Goal: Information Seeking & Learning: Learn about a topic

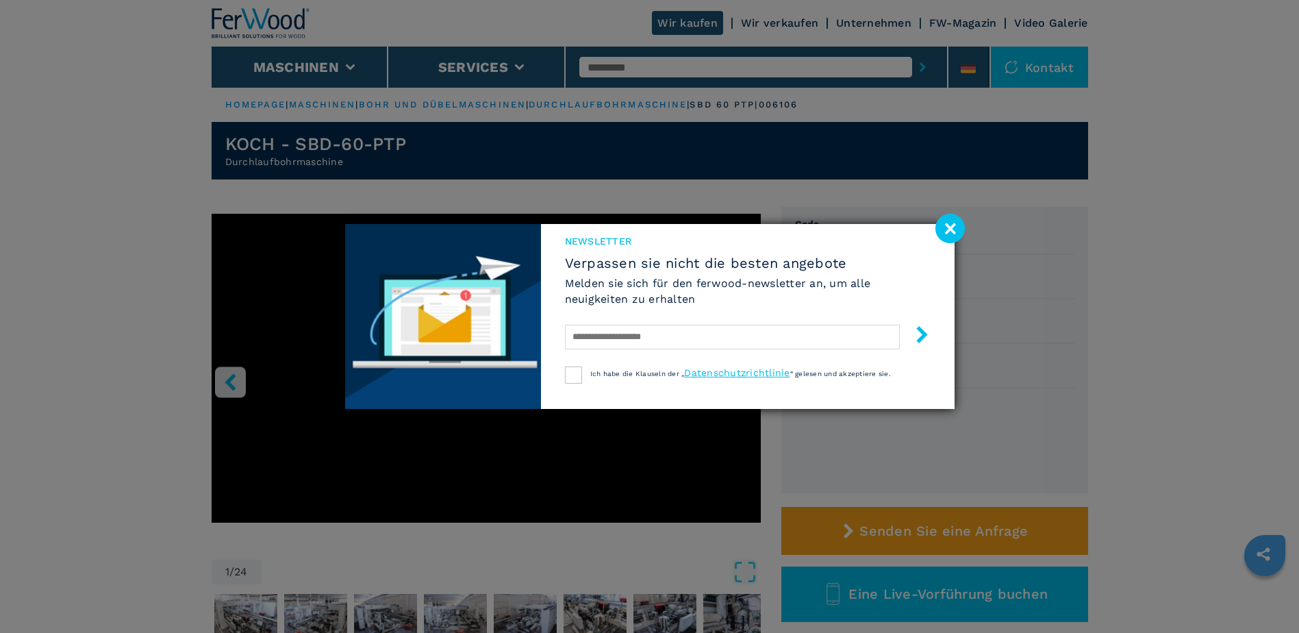
click at [951, 227] on image at bounding box center [950, 228] width 29 height 29
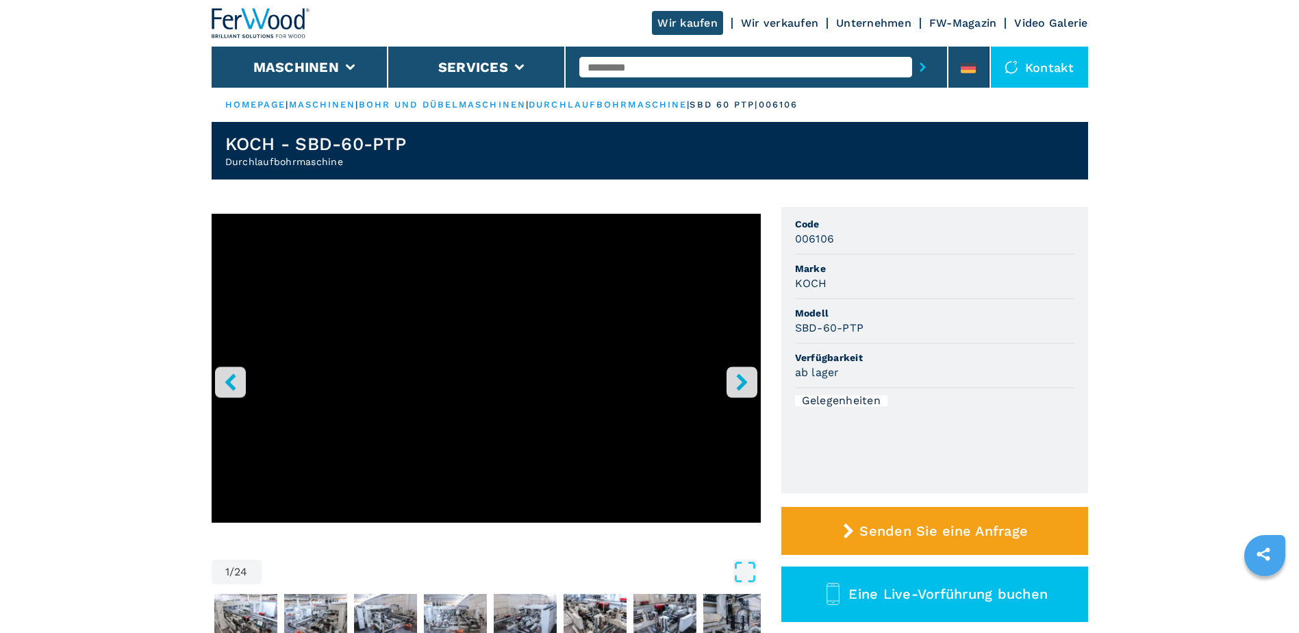
click at [231, 378] on icon "left-button" at bounding box center [230, 381] width 11 height 17
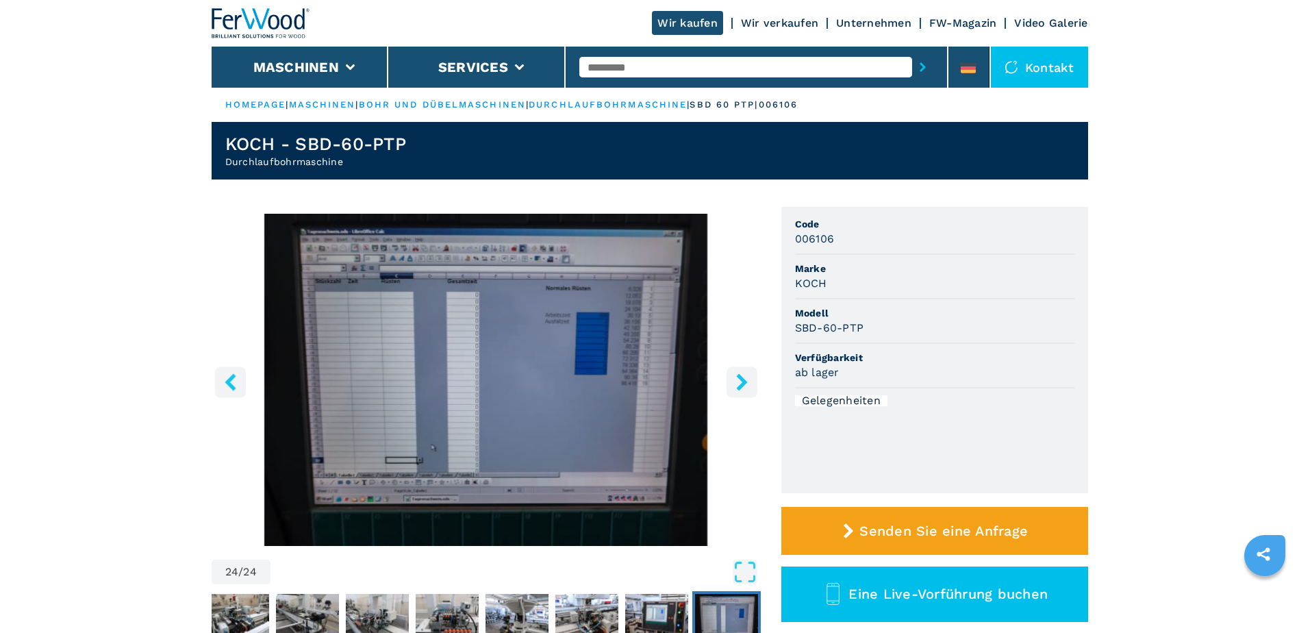
click at [740, 377] on icon "right-button" at bounding box center [741, 381] width 11 height 17
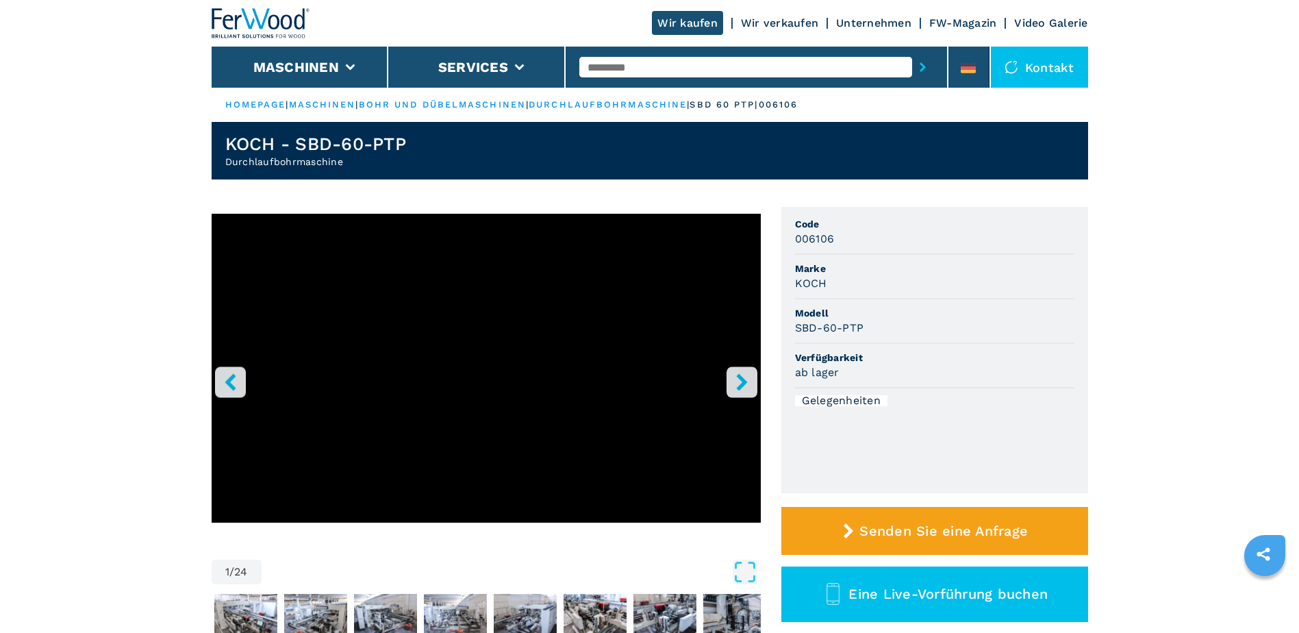
click at [740, 377] on icon "right-button" at bounding box center [741, 381] width 11 height 17
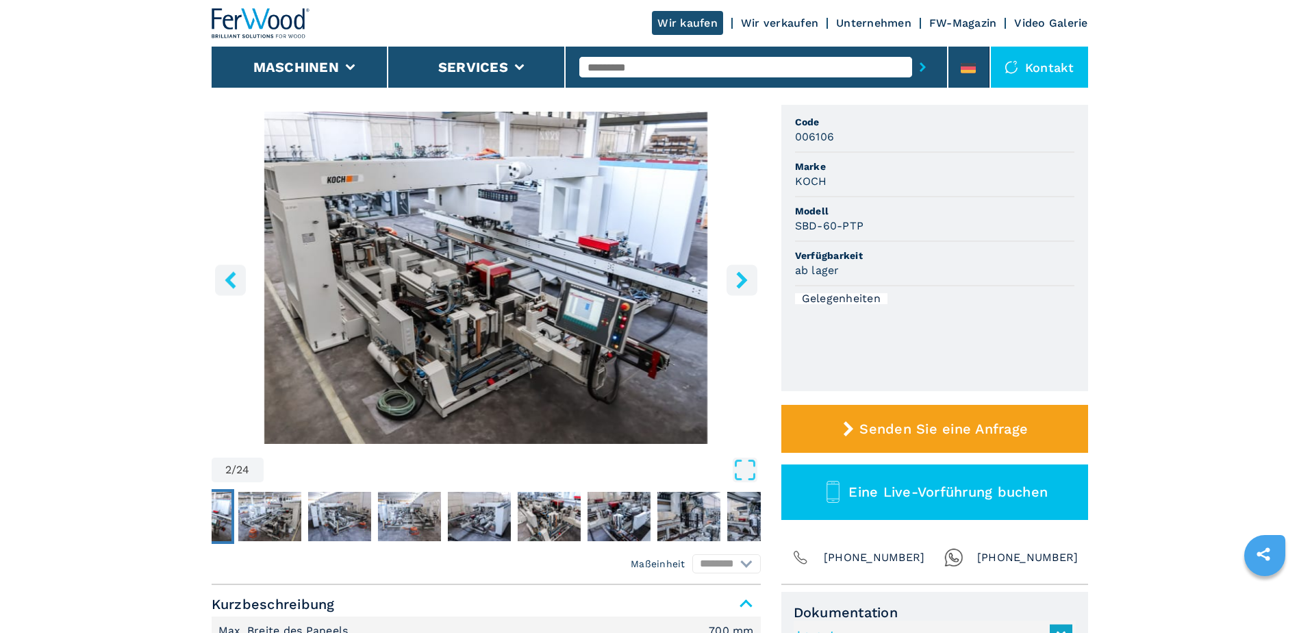
scroll to position [137, 0]
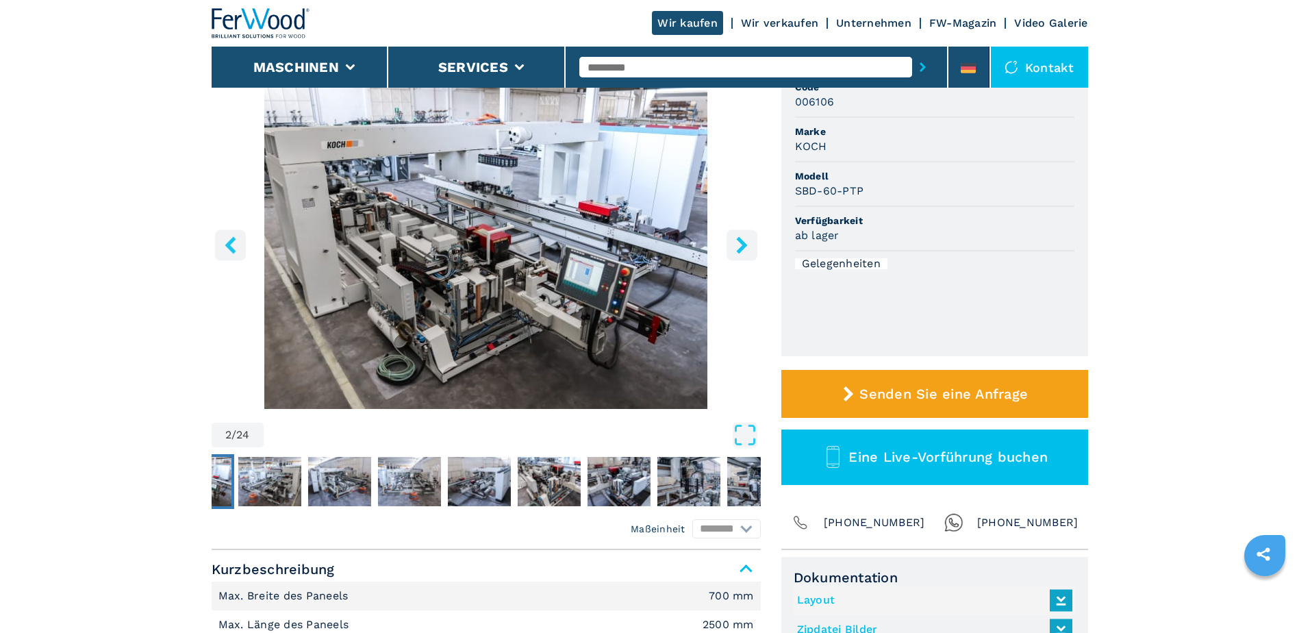
click at [227, 231] on button "left-button" at bounding box center [230, 244] width 31 height 31
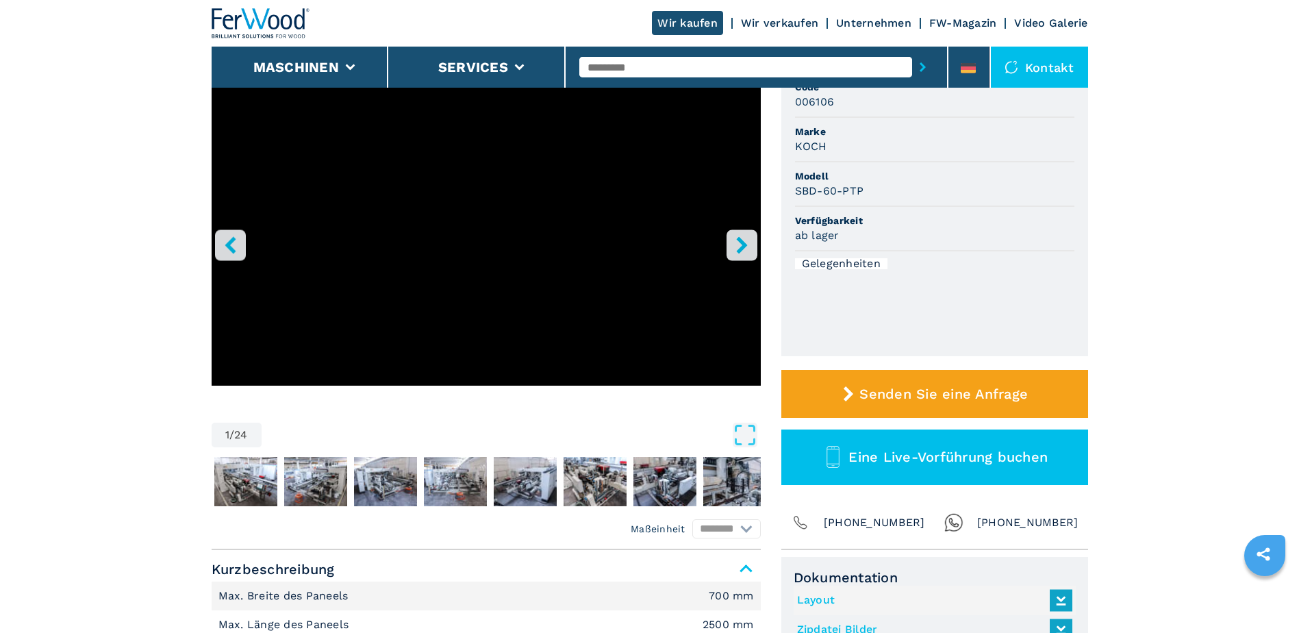
click at [226, 239] on icon "left-button" at bounding box center [230, 244] width 17 height 17
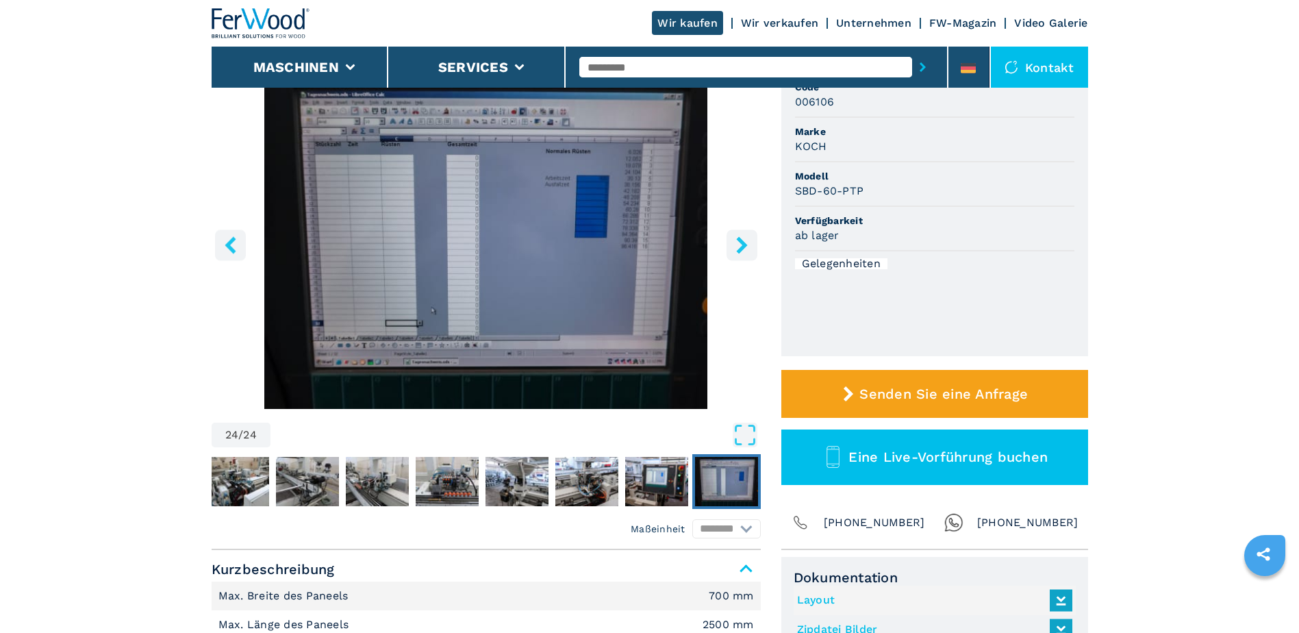
click at [226, 239] on icon "left-button" at bounding box center [230, 244] width 17 height 17
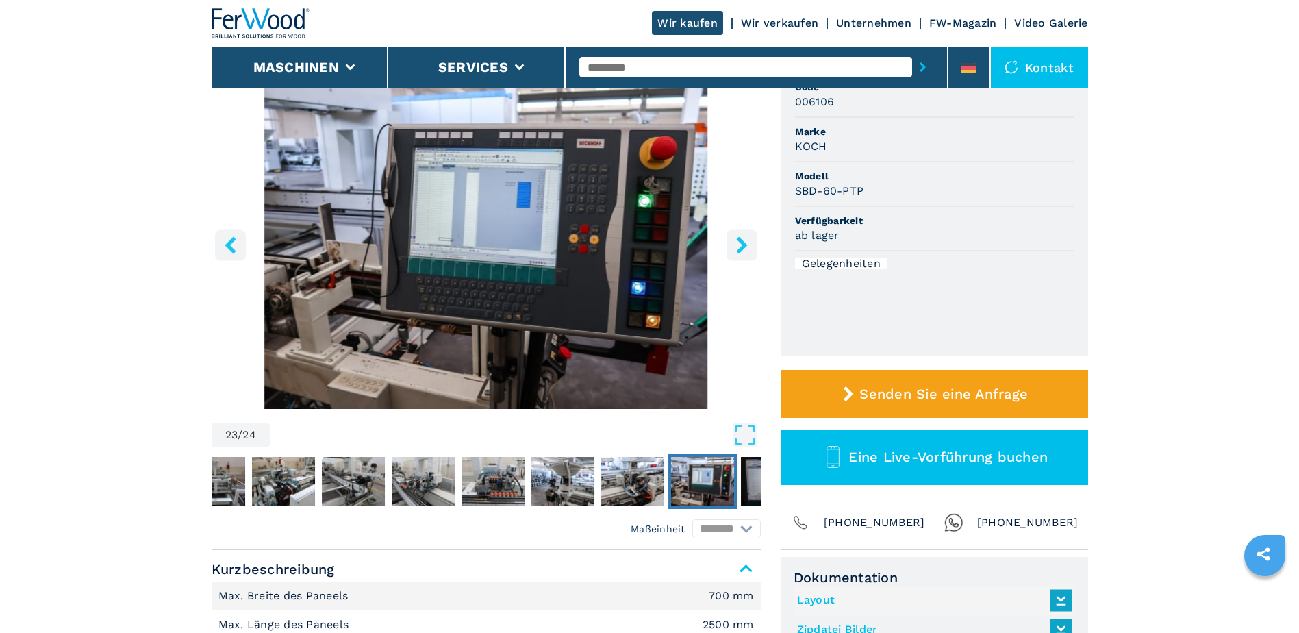
click at [230, 247] on icon "left-button" at bounding box center [230, 244] width 11 height 17
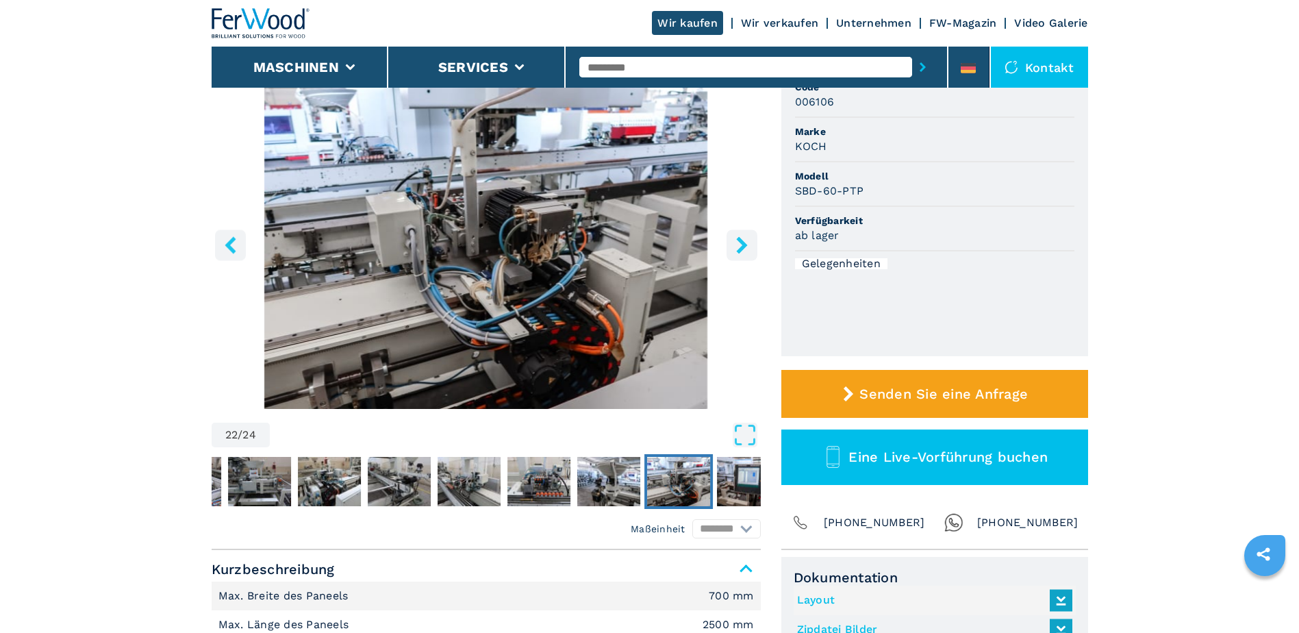
click at [230, 247] on icon "left-button" at bounding box center [230, 244] width 11 height 17
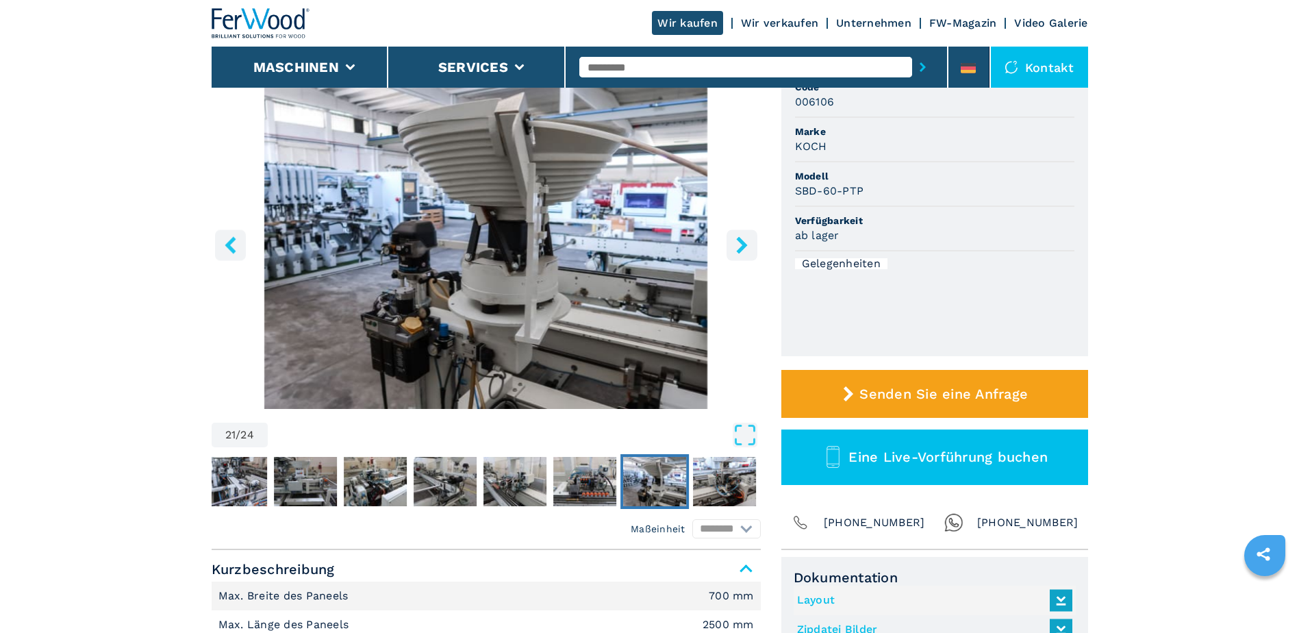
click at [230, 247] on icon "left-button" at bounding box center [230, 244] width 11 height 17
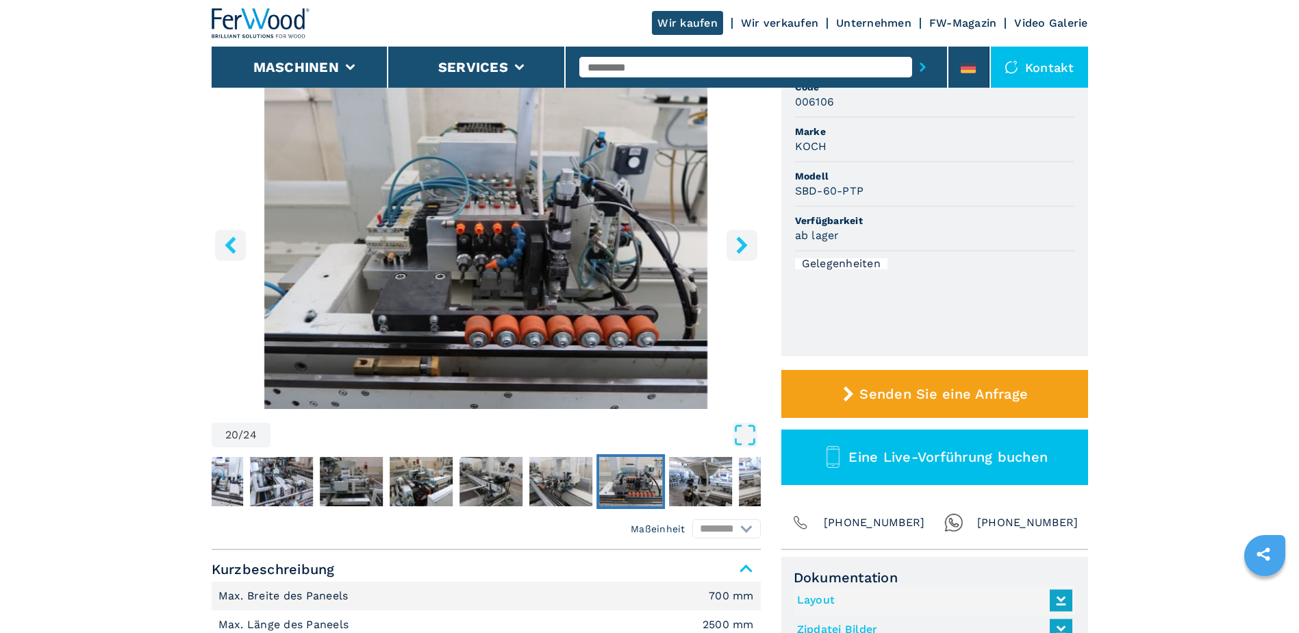
click at [230, 247] on icon "left-button" at bounding box center [230, 244] width 11 height 17
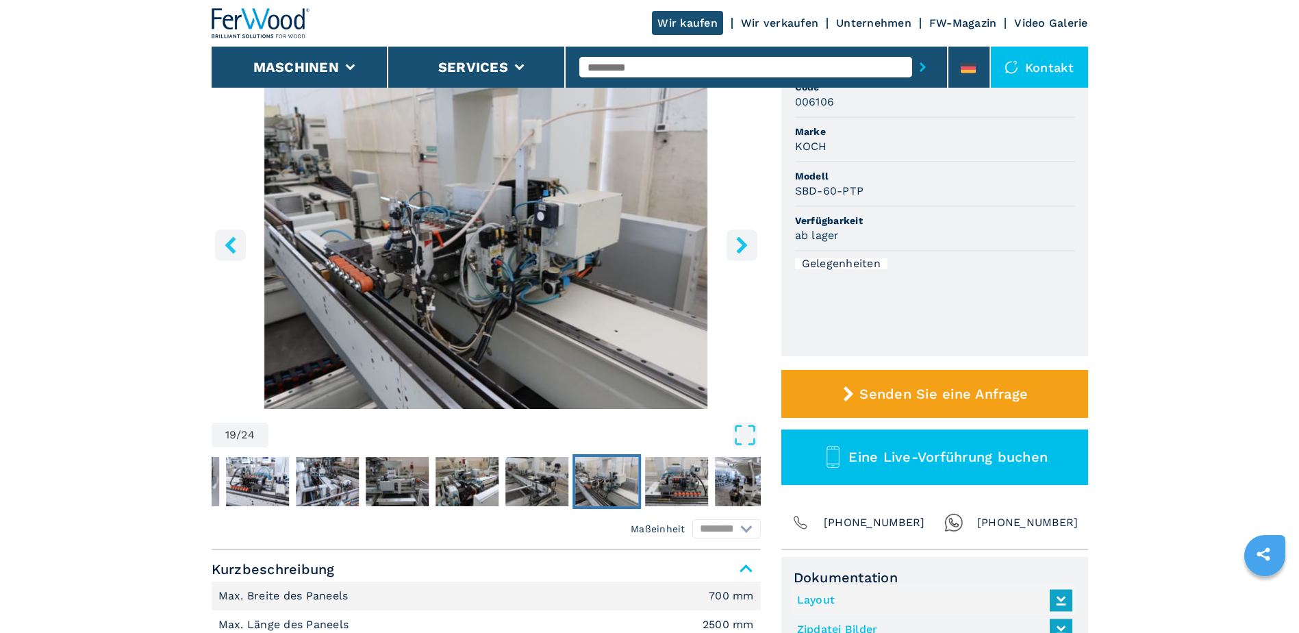
click at [230, 247] on icon "left-button" at bounding box center [230, 244] width 11 height 17
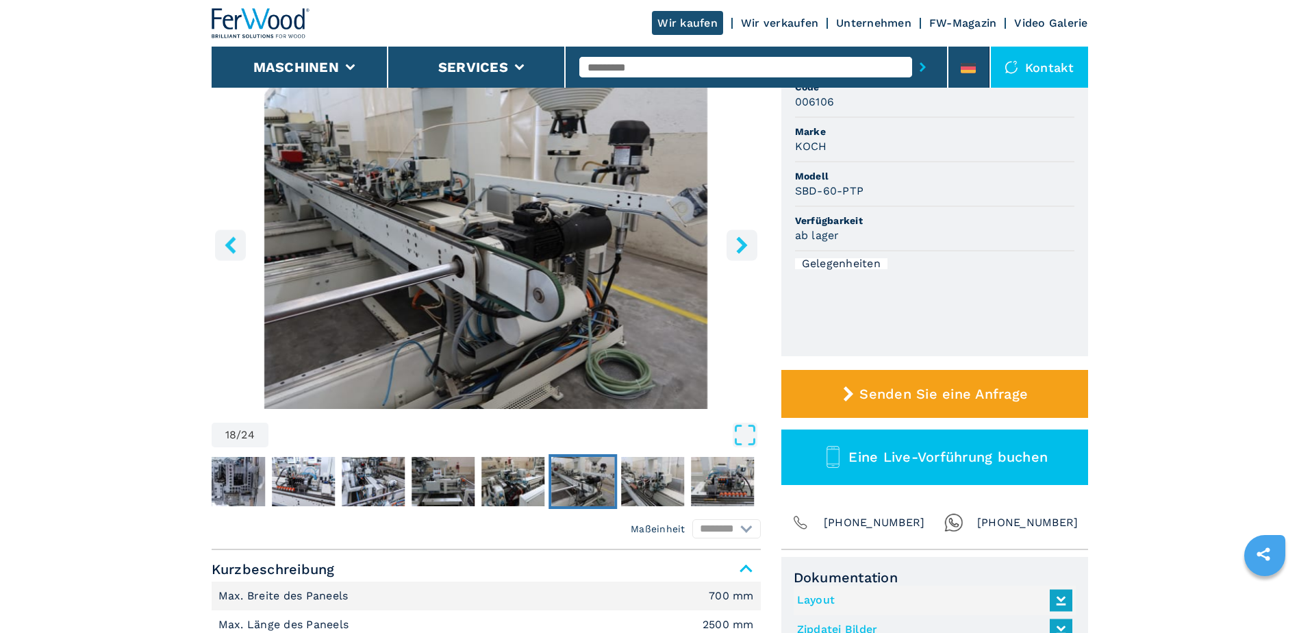
click at [230, 247] on icon "left-button" at bounding box center [230, 244] width 11 height 17
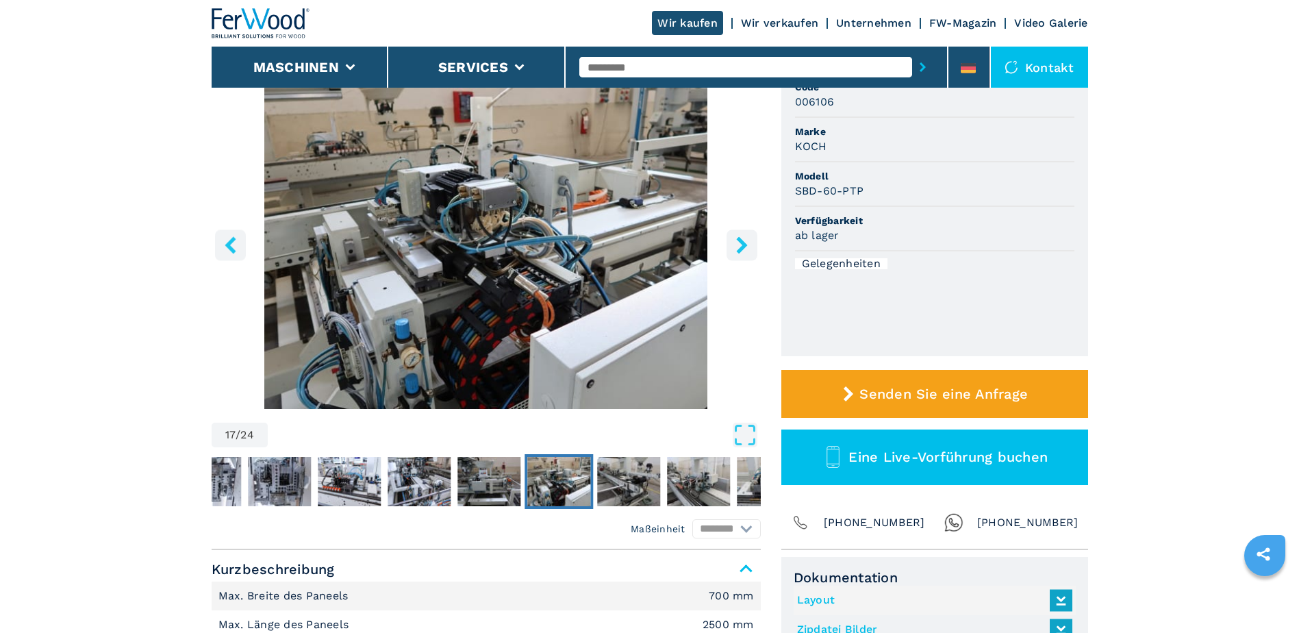
click at [230, 247] on icon "left-button" at bounding box center [230, 244] width 11 height 17
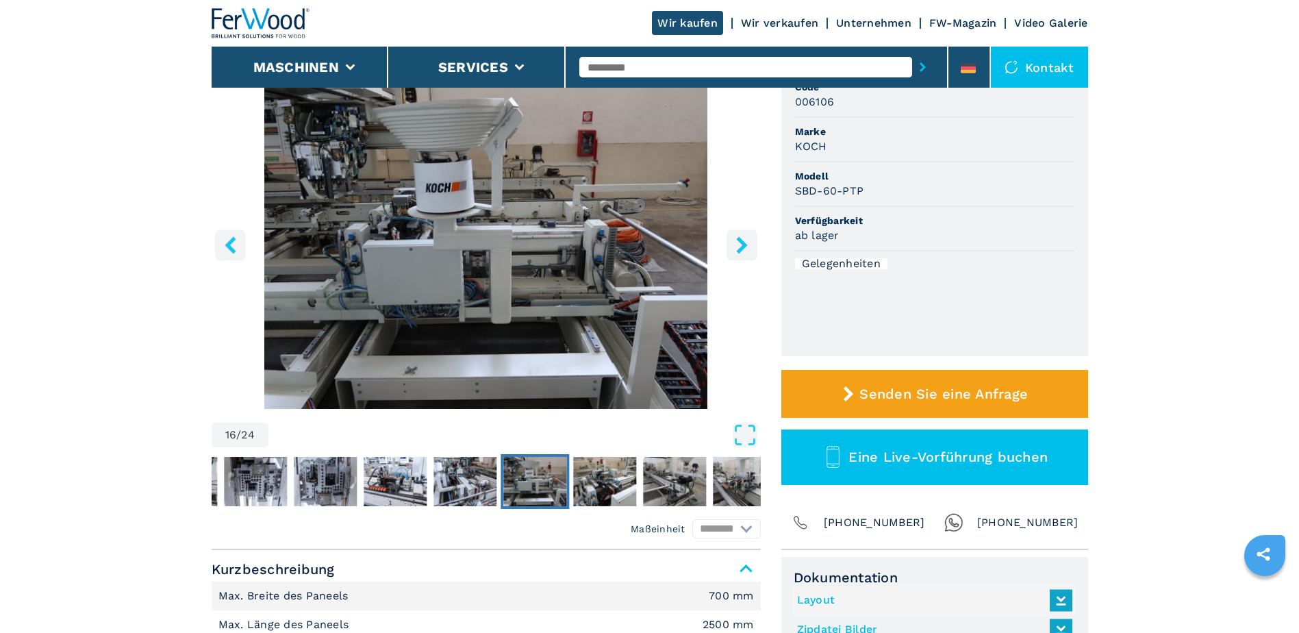
click at [230, 247] on icon "left-button" at bounding box center [230, 244] width 11 height 17
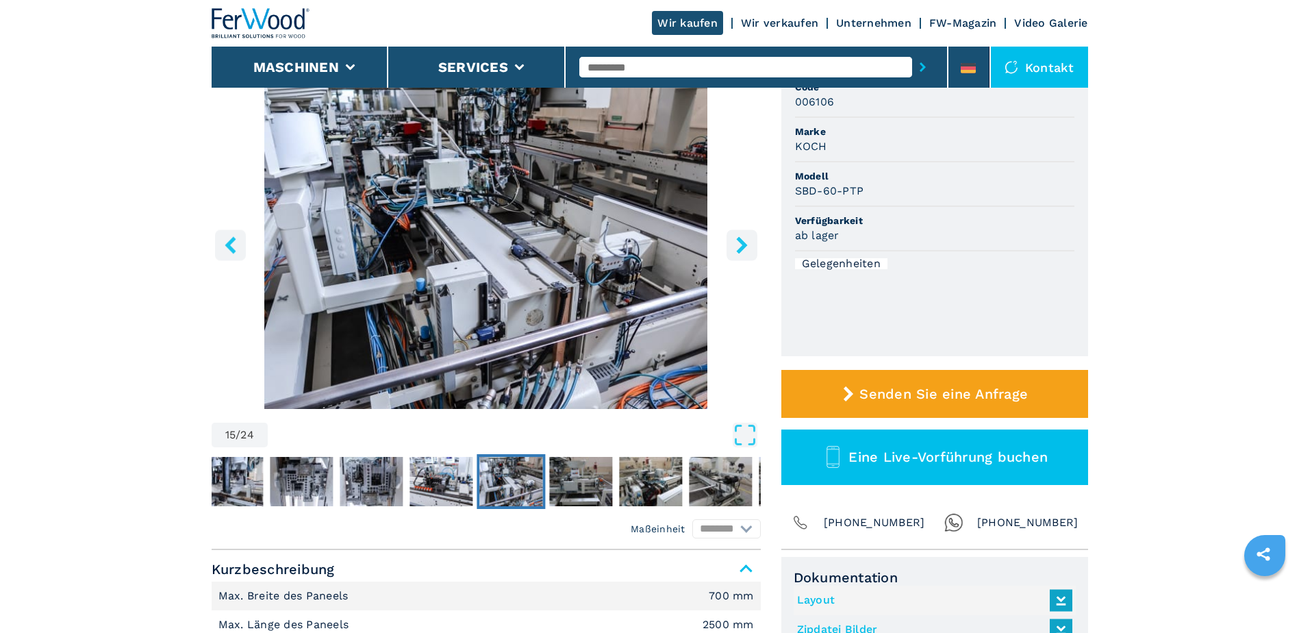
click at [230, 247] on icon "left-button" at bounding box center [230, 244] width 11 height 17
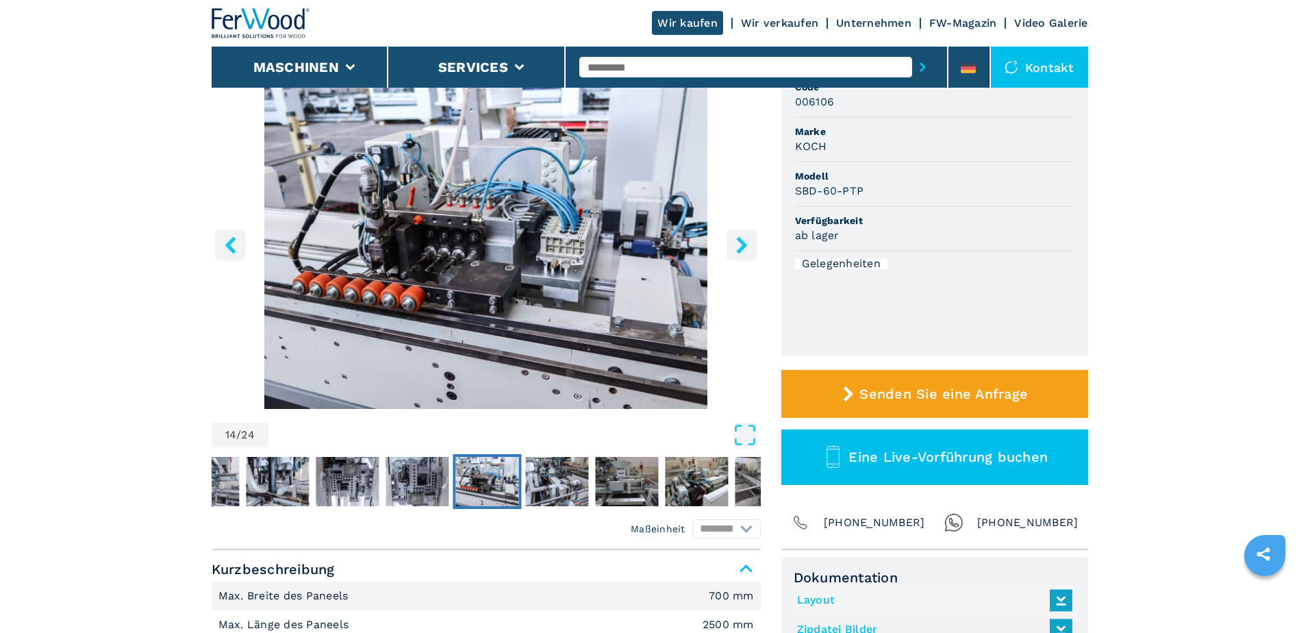
click at [230, 247] on icon "left-button" at bounding box center [230, 244] width 11 height 17
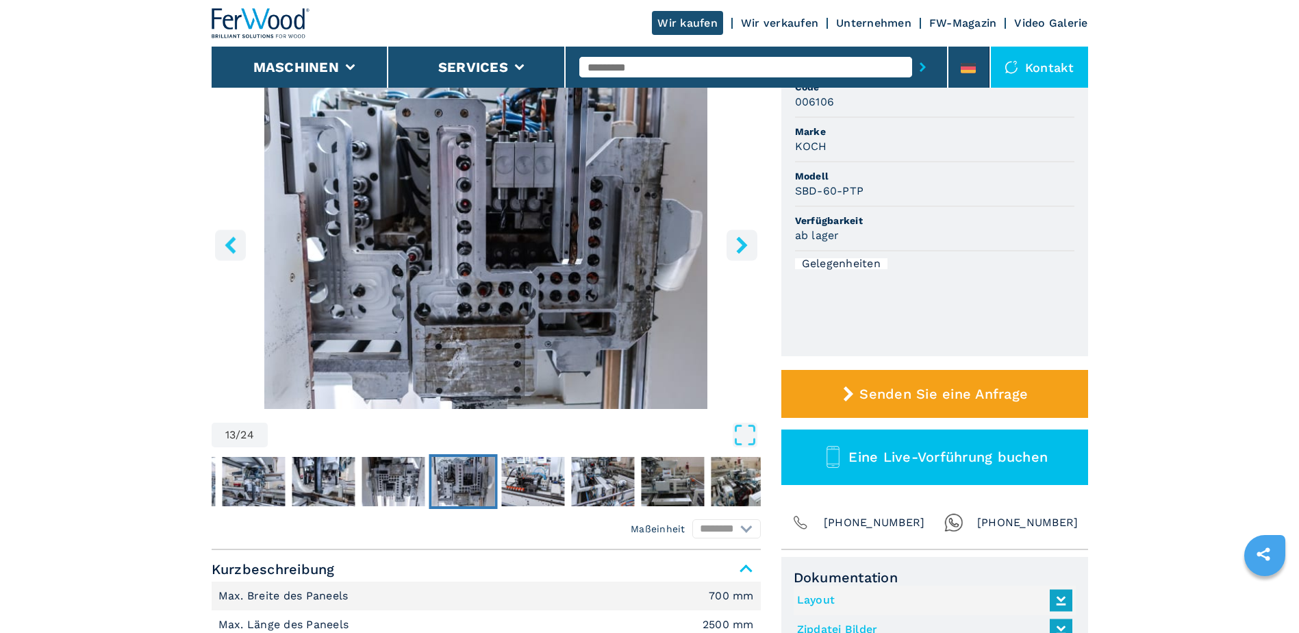
click at [230, 247] on icon "left-button" at bounding box center [230, 244] width 11 height 17
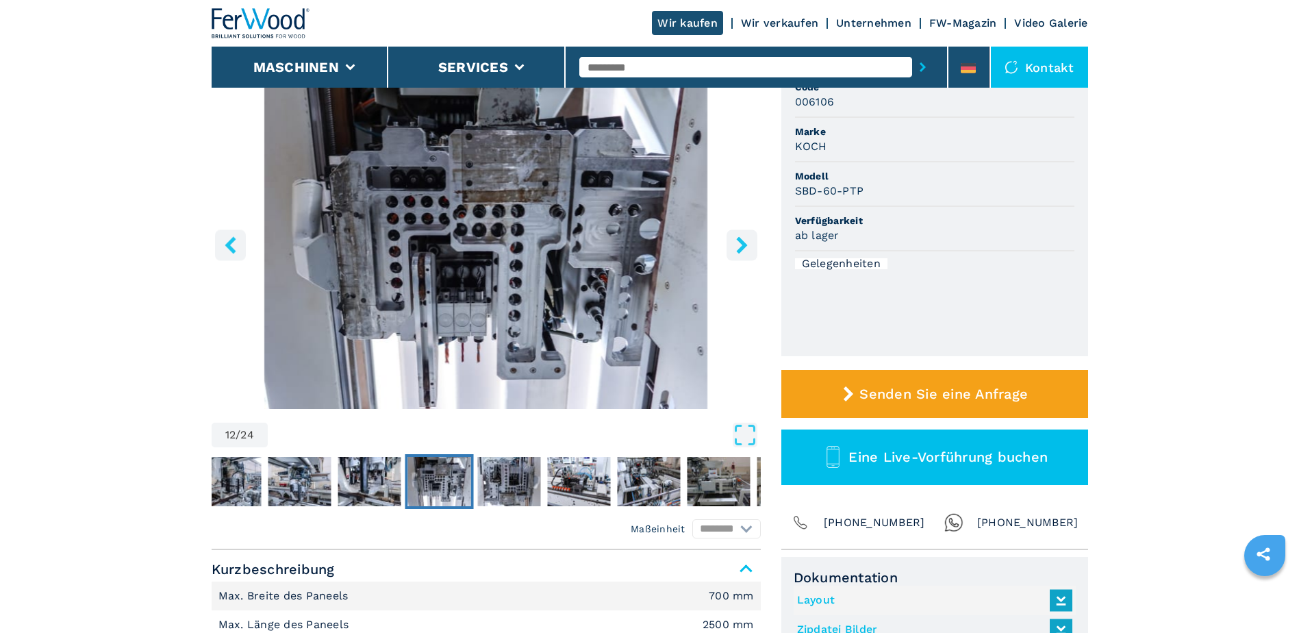
click at [230, 247] on icon "left-button" at bounding box center [230, 244] width 11 height 17
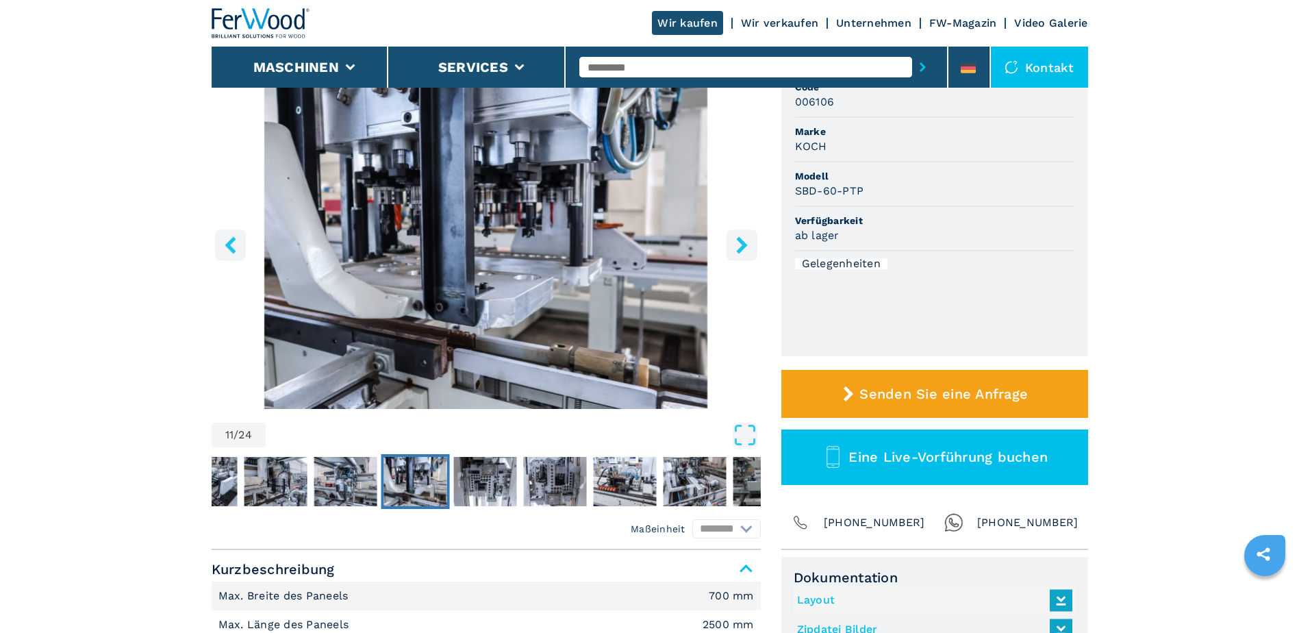
click at [230, 247] on icon "left-button" at bounding box center [230, 244] width 11 height 17
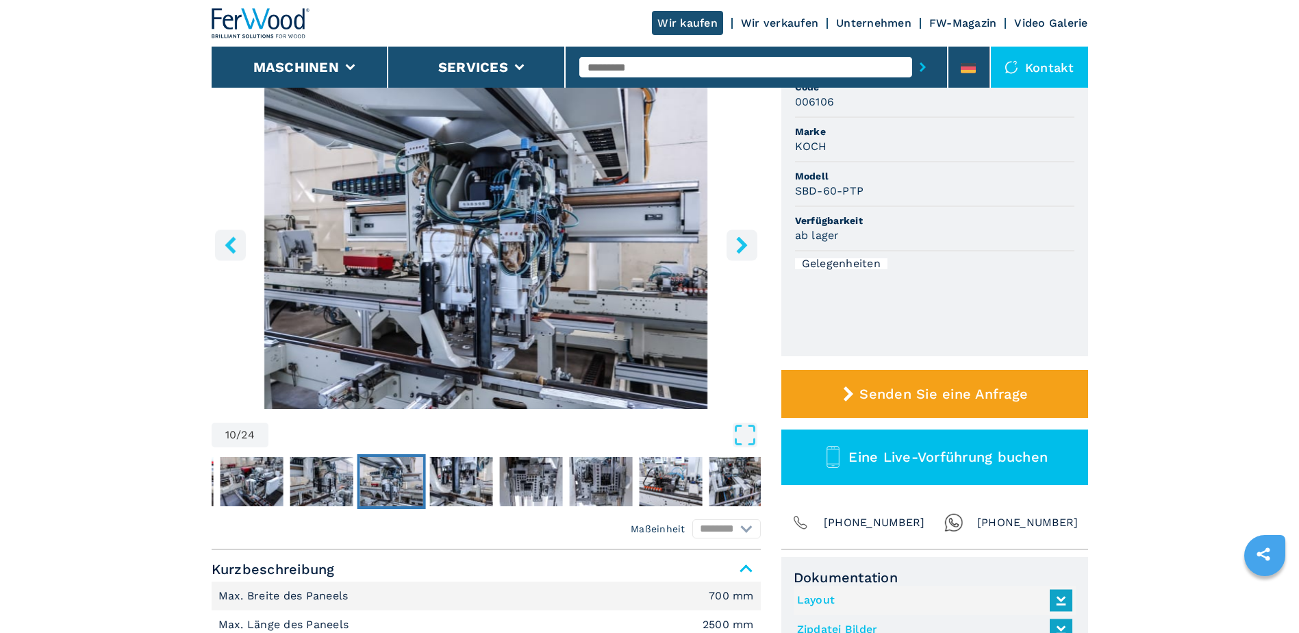
click at [230, 247] on icon "left-button" at bounding box center [230, 244] width 11 height 17
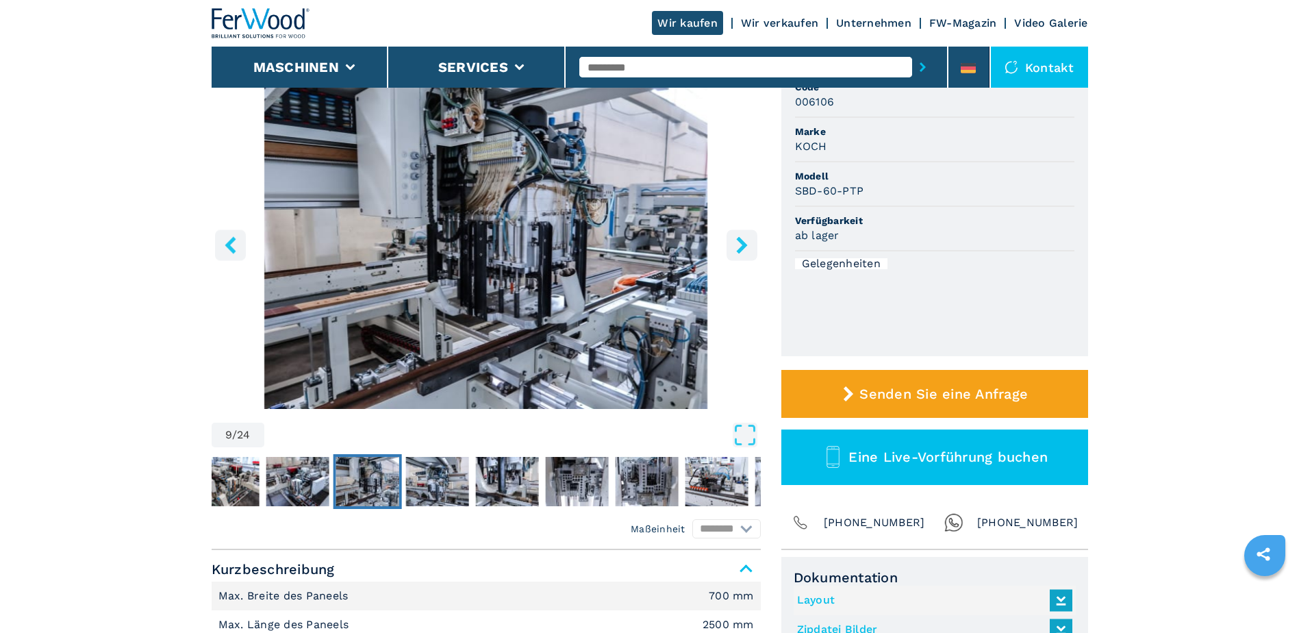
click at [230, 247] on icon "left-button" at bounding box center [230, 244] width 11 height 17
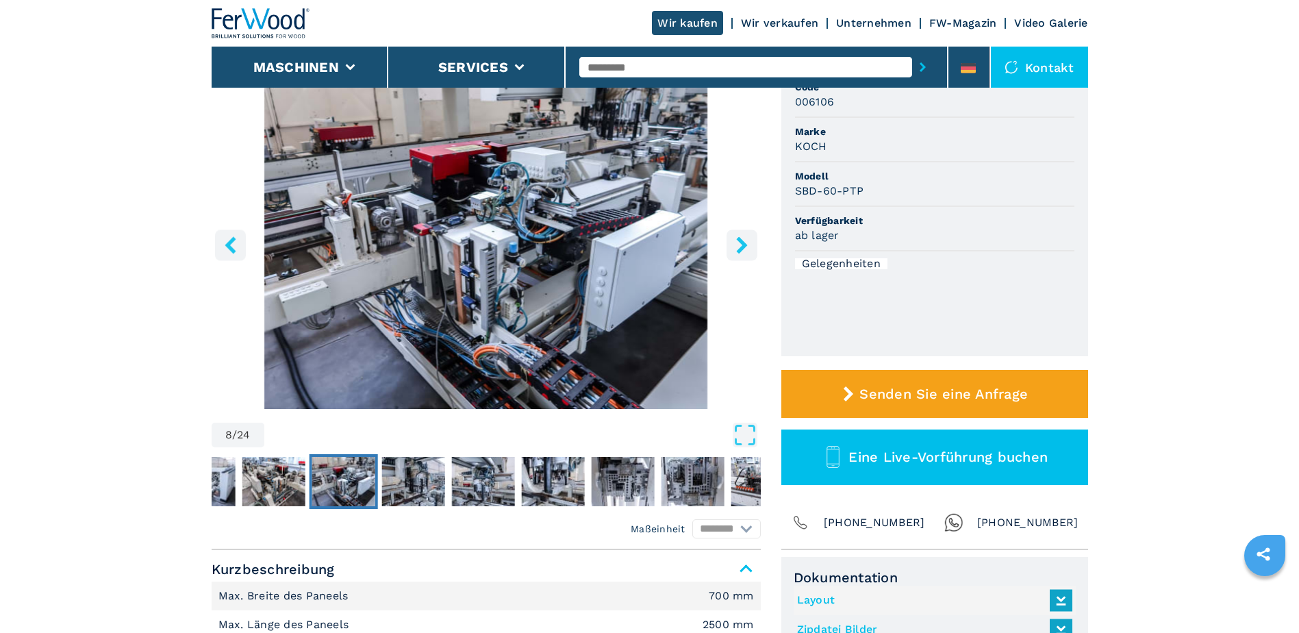
click at [230, 247] on icon "left-button" at bounding box center [230, 244] width 11 height 17
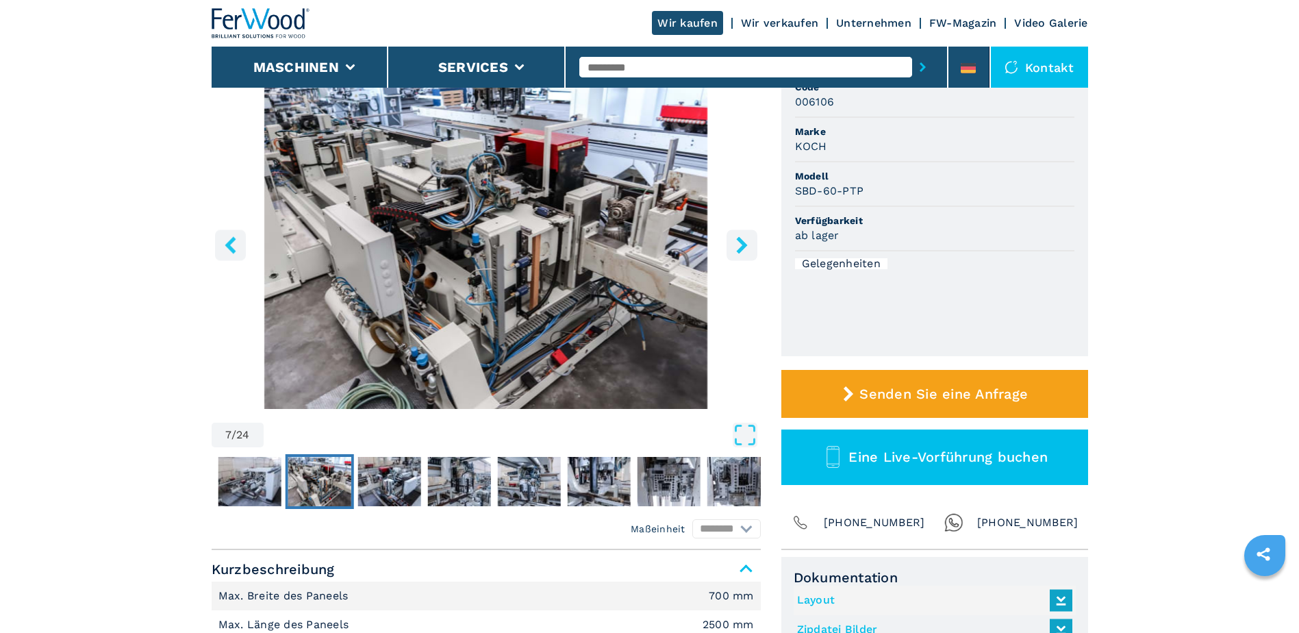
click at [230, 247] on icon "left-button" at bounding box center [230, 244] width 11 height 17
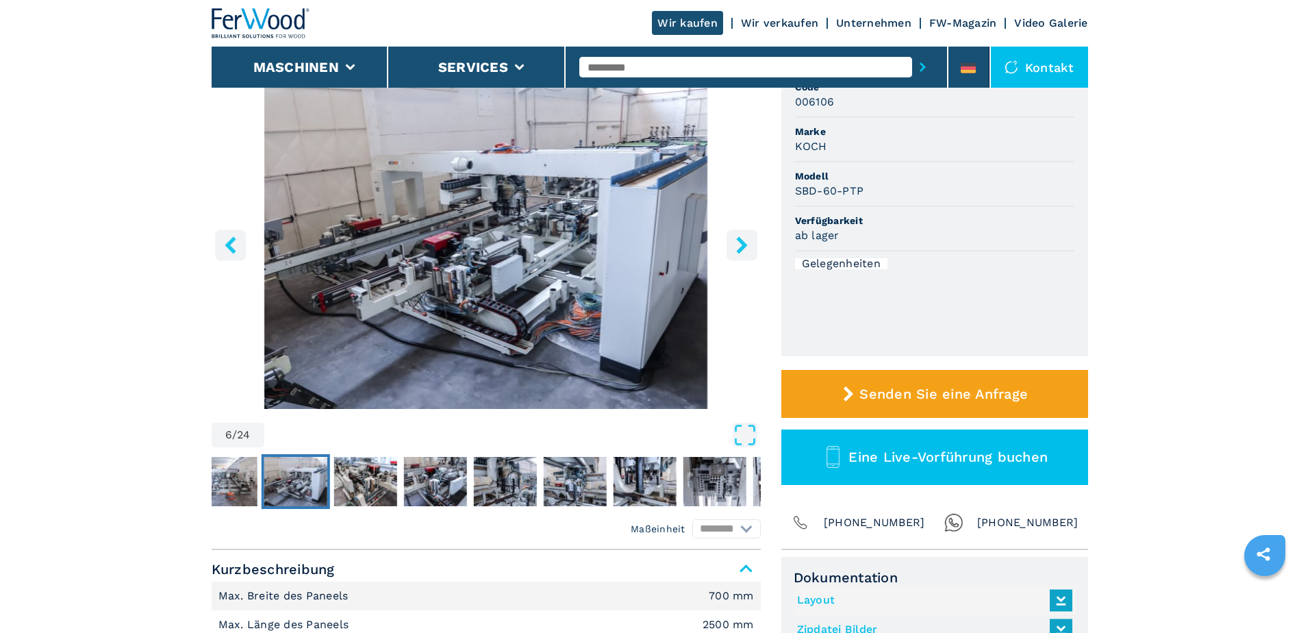
click at [230, 247] on icon "left-button" at bounding box center [230, 244] width 11 height 17
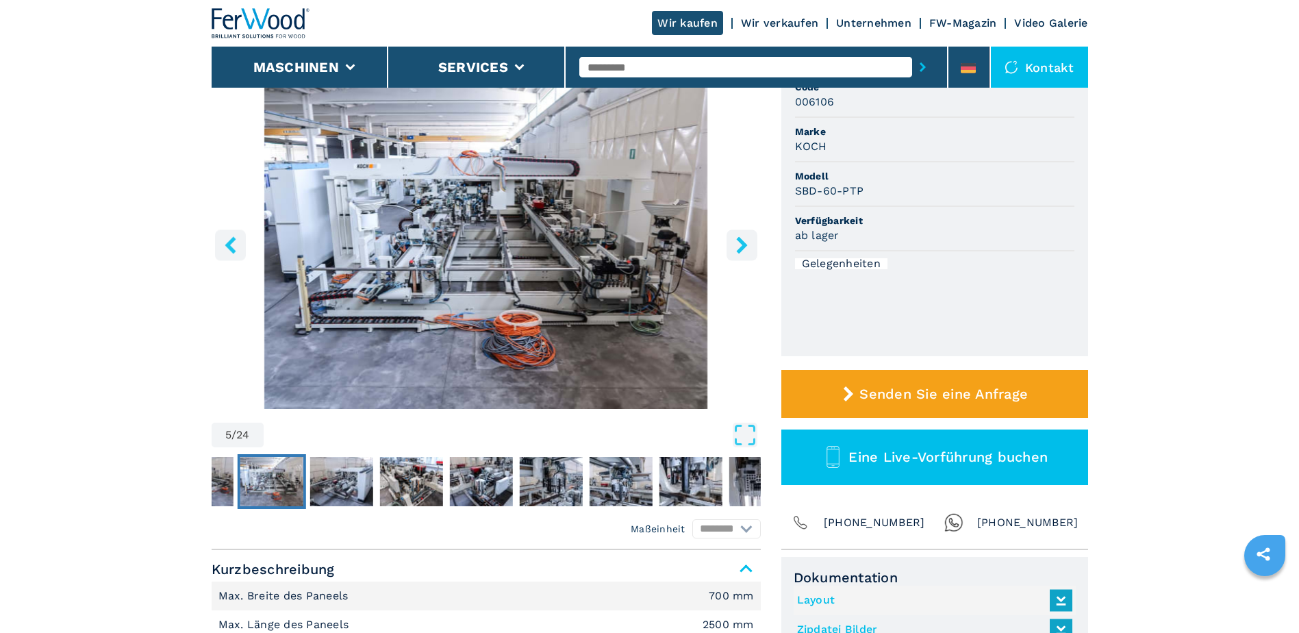
click at [230, 247] on icon "left-button" at bounding box center [230, 244] width 11 height 17
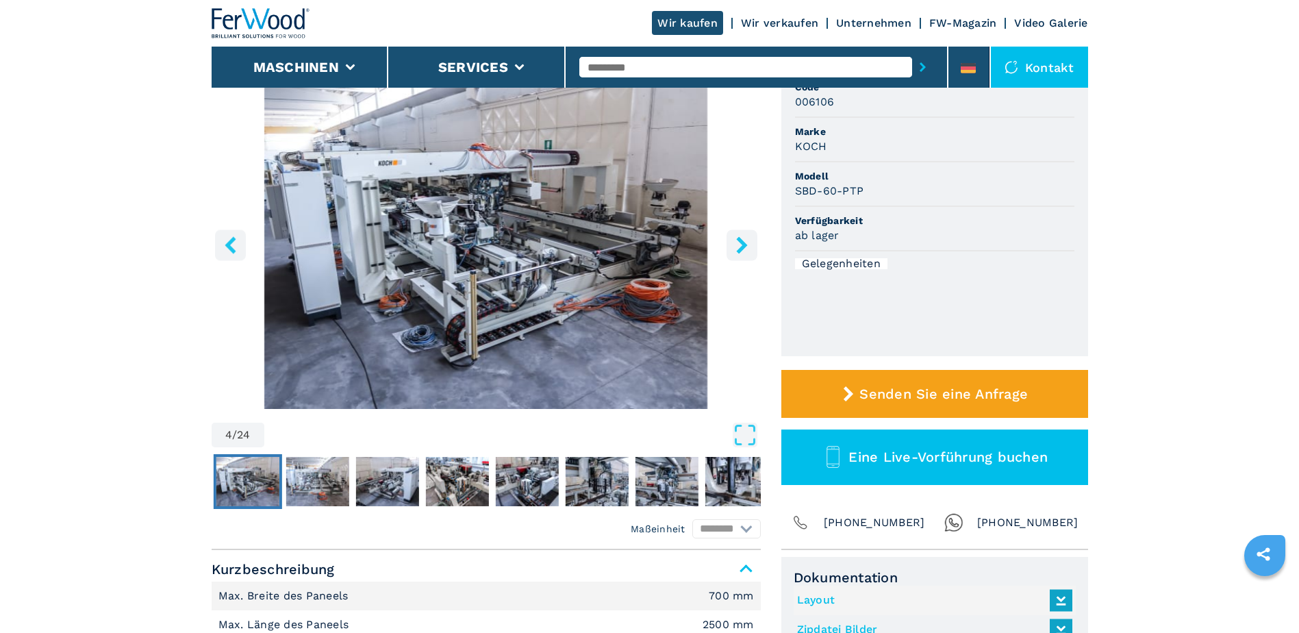
click at [230, 247] on icon "left-button" at bounding box center [230, 244] width 11 height 17
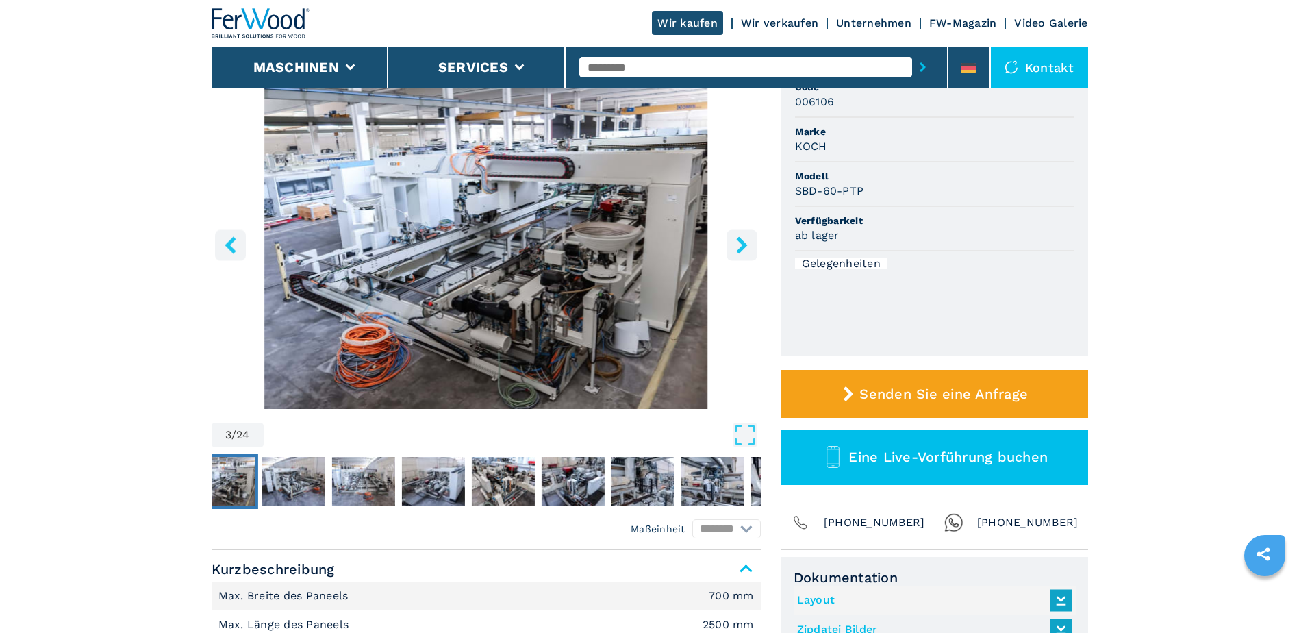
click at [230, 247] on icon "left-button" at bounding box center [230, 244] width 11 height 17
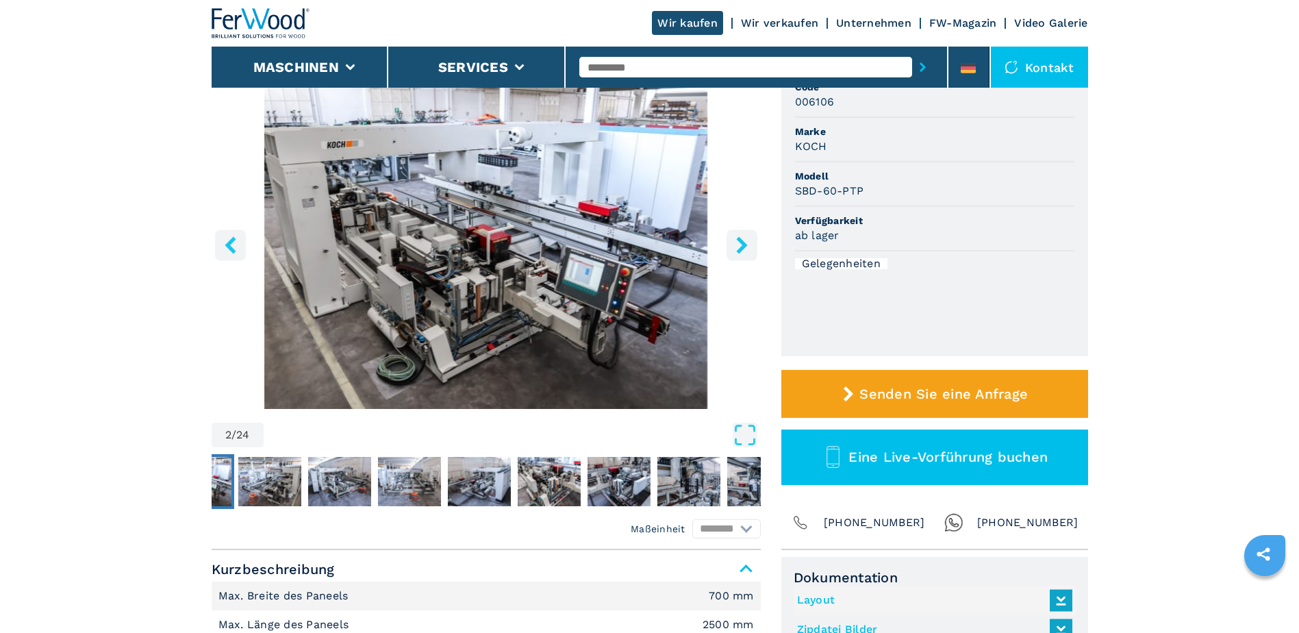
click at [230, 247] on icon "left-button" at bounding box center [230, 244] width 11 height 17
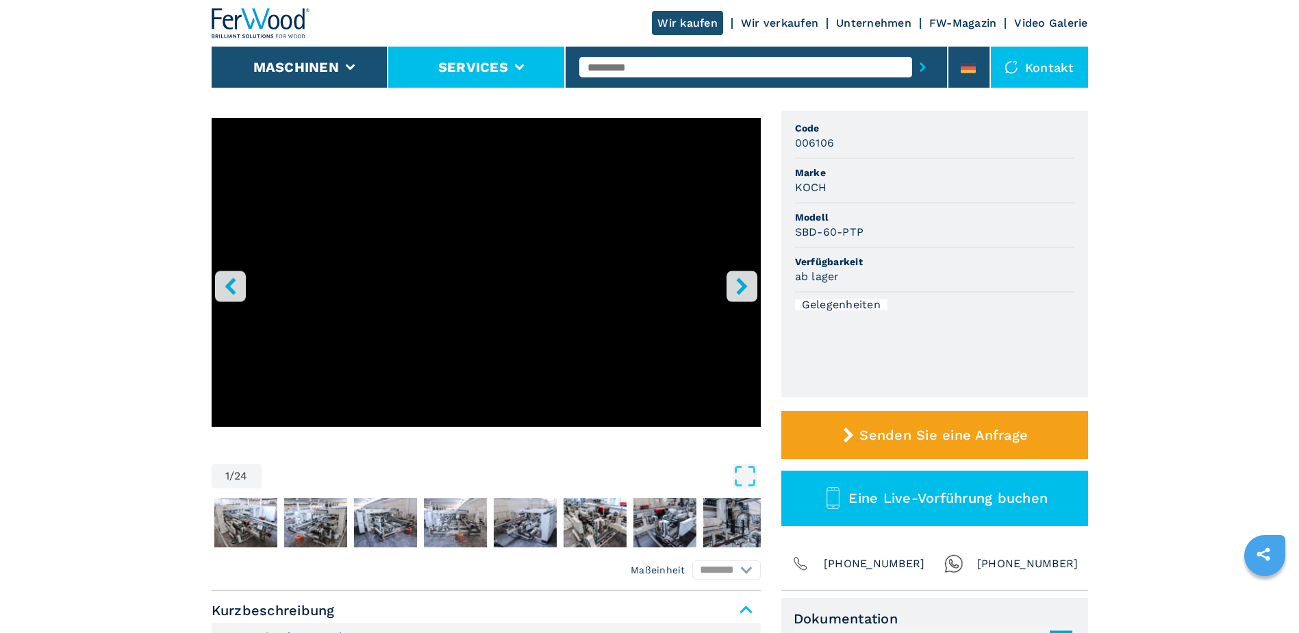
scroll to position [68, 0]
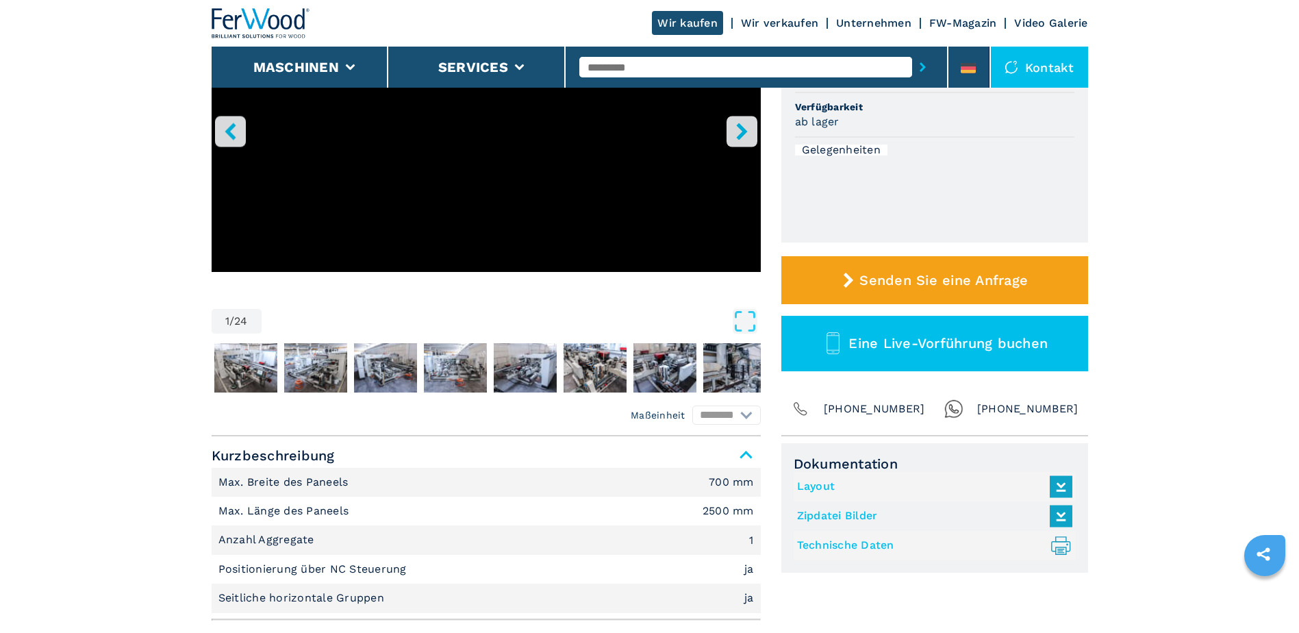
scroll to position [274, 0]
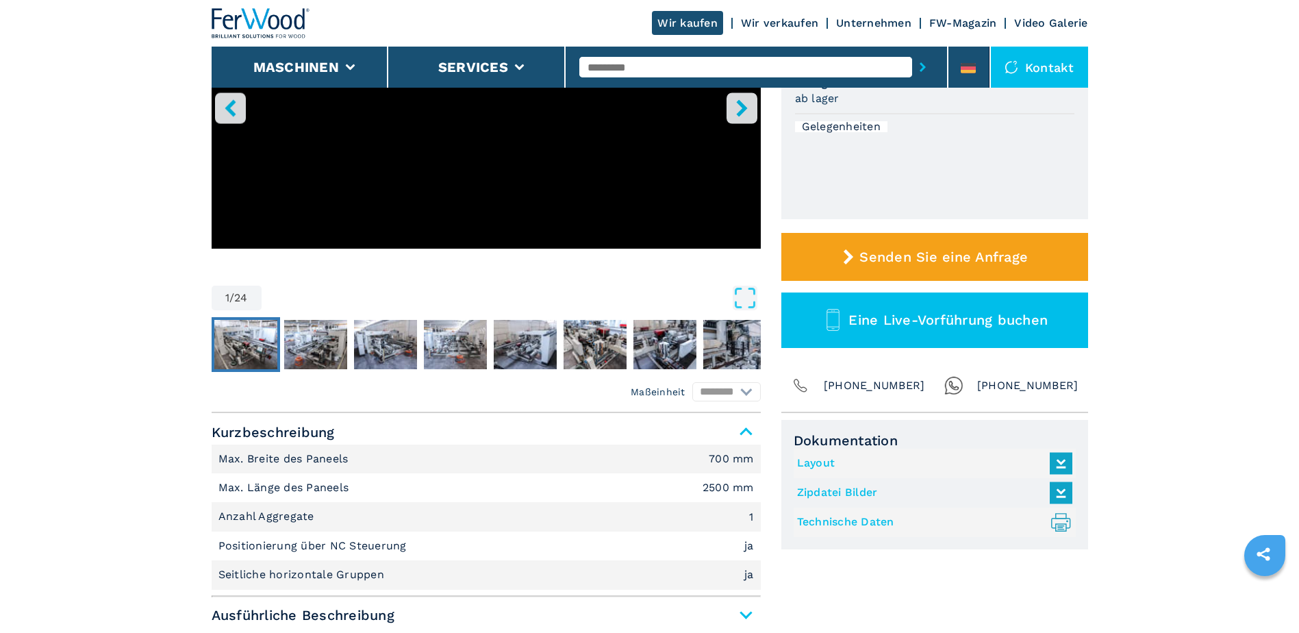
click at [245, 345] on img "Go to Slide 2" at bounding box center [245, 344] width 63 height 49
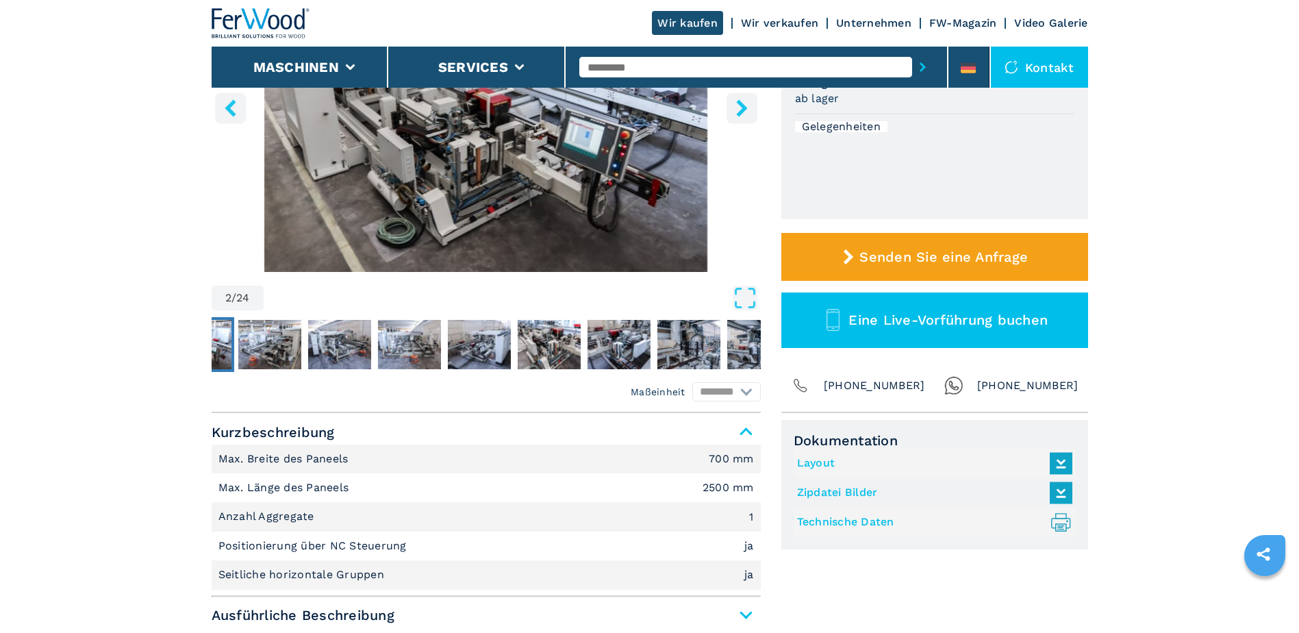
click at [476, 201] on img "Go to Slide 2" at bounding box center [486, 106] width 549 height 332
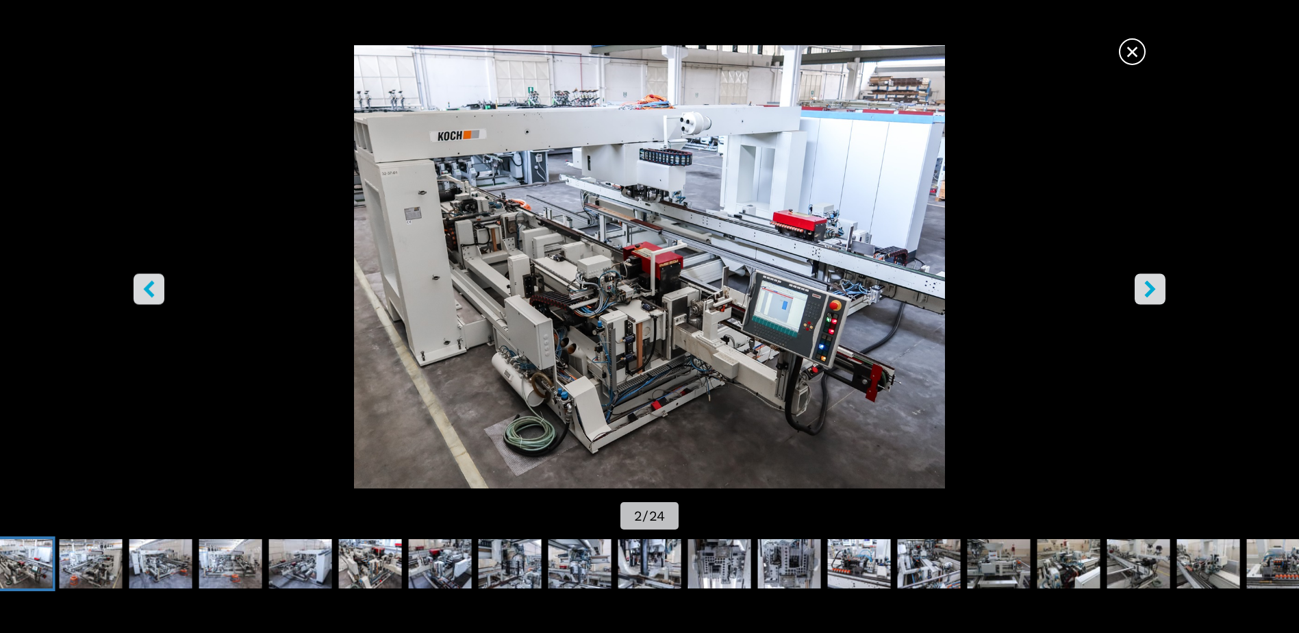
click at [155, 288] on icon "left-button" at bounding box center [148, 289] width 17 height 17
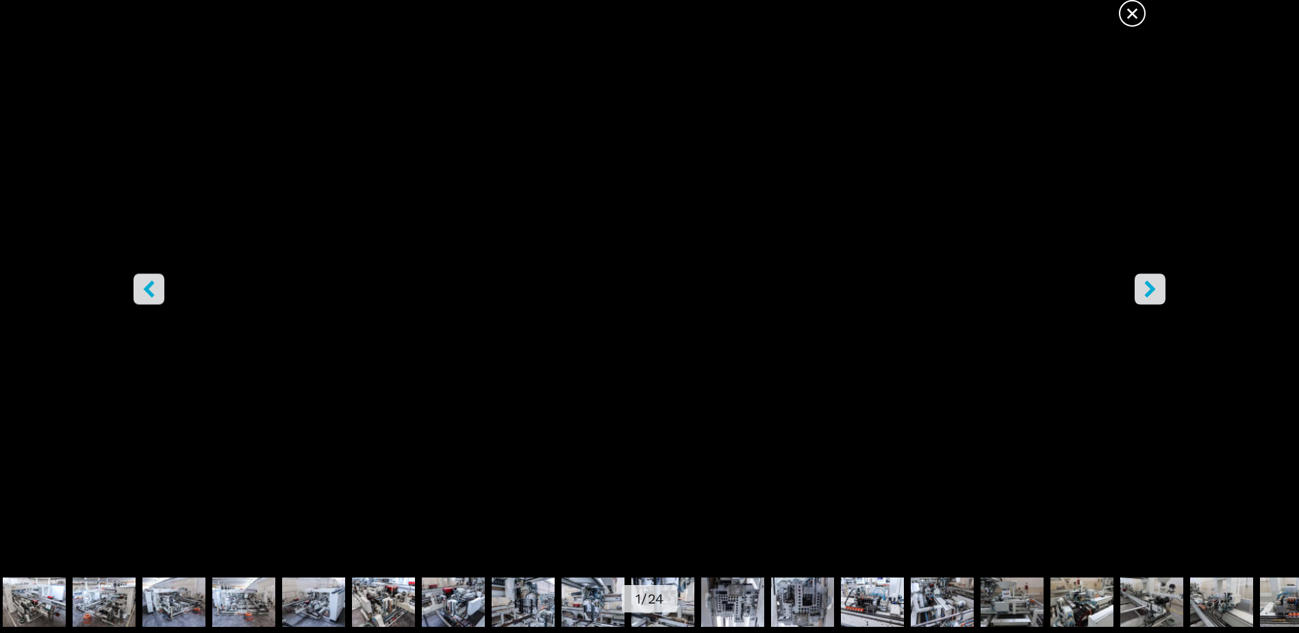
click at [1153, 287] on icon "right-button" at bounding box center [1150, 289] width 11 height 17
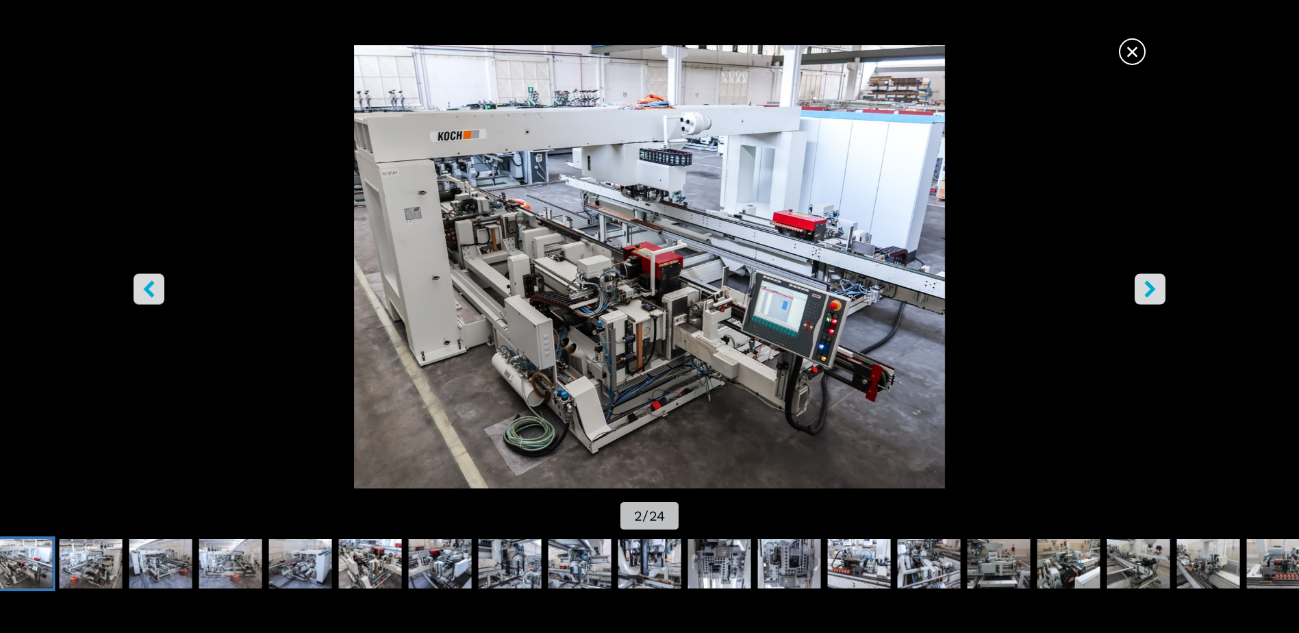
click at [1153, 287] on icon "right-button" at bounding box center [1150, 289] width 11 height 17
click at [1147, 290] on icon "right-button" at bounding box center [1150, 289] width 17 height 17
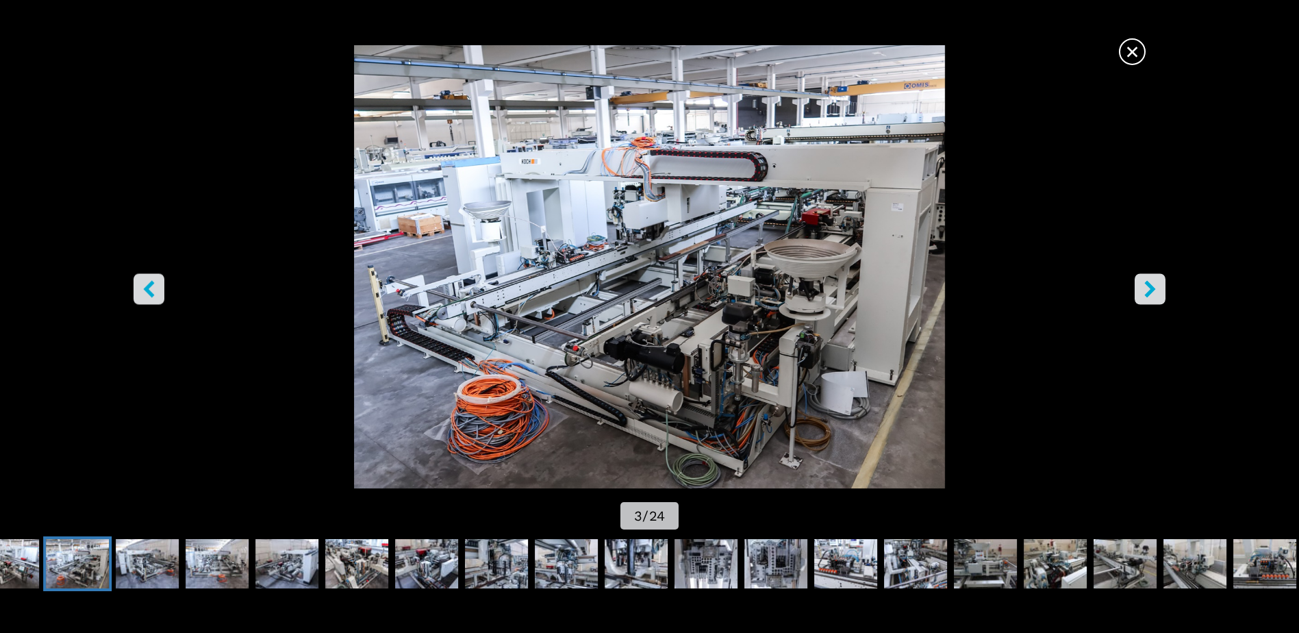
click at [1147, 290] on icon "right-button" at bounding box center [1150, 289] width 17 height 17
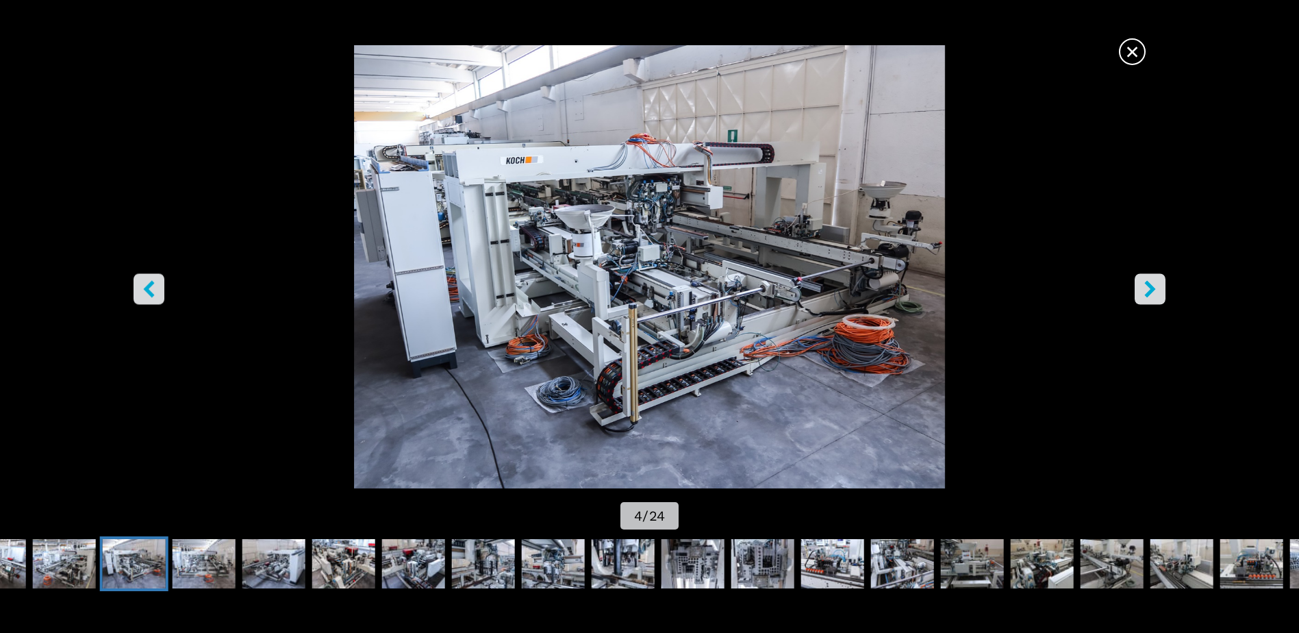
click at [1147, 290] on icon "right-button" at bounding box center [1150, 289] width 17 height 17
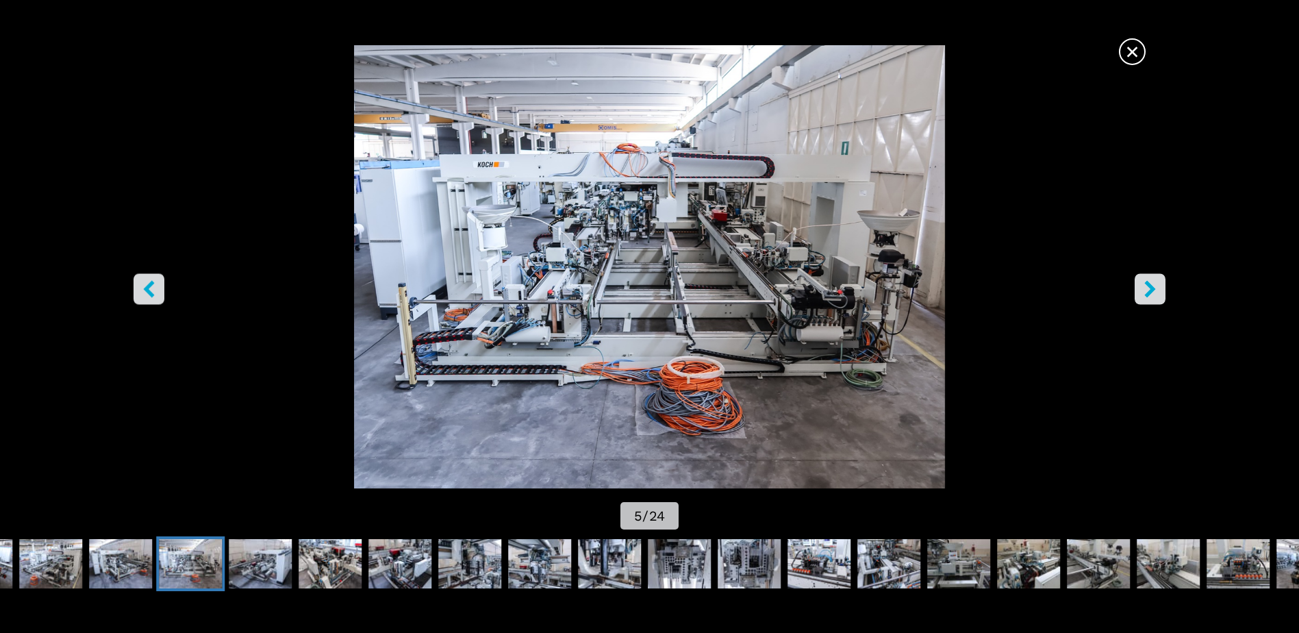
click at [1147, 290] on icon "right-button" at bounding box center [1150, 289] width 17 height 17
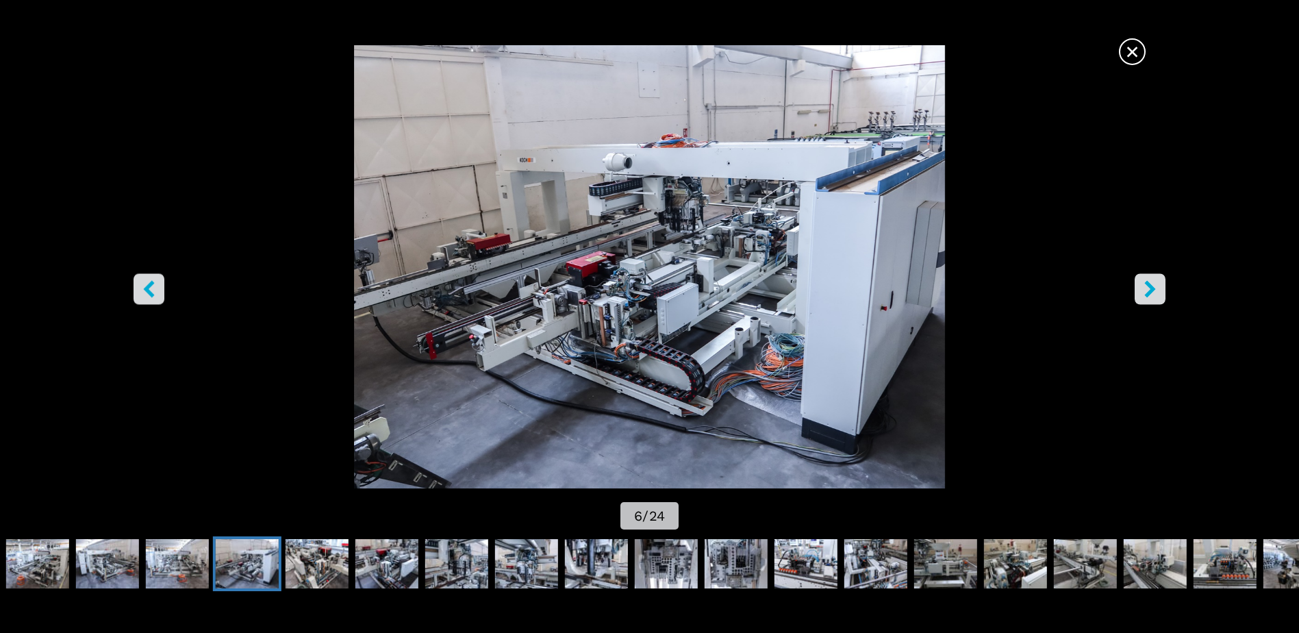
click at [1147, 290] on icon "right-button" at bounding box center [1150, 289] width 17 height 17
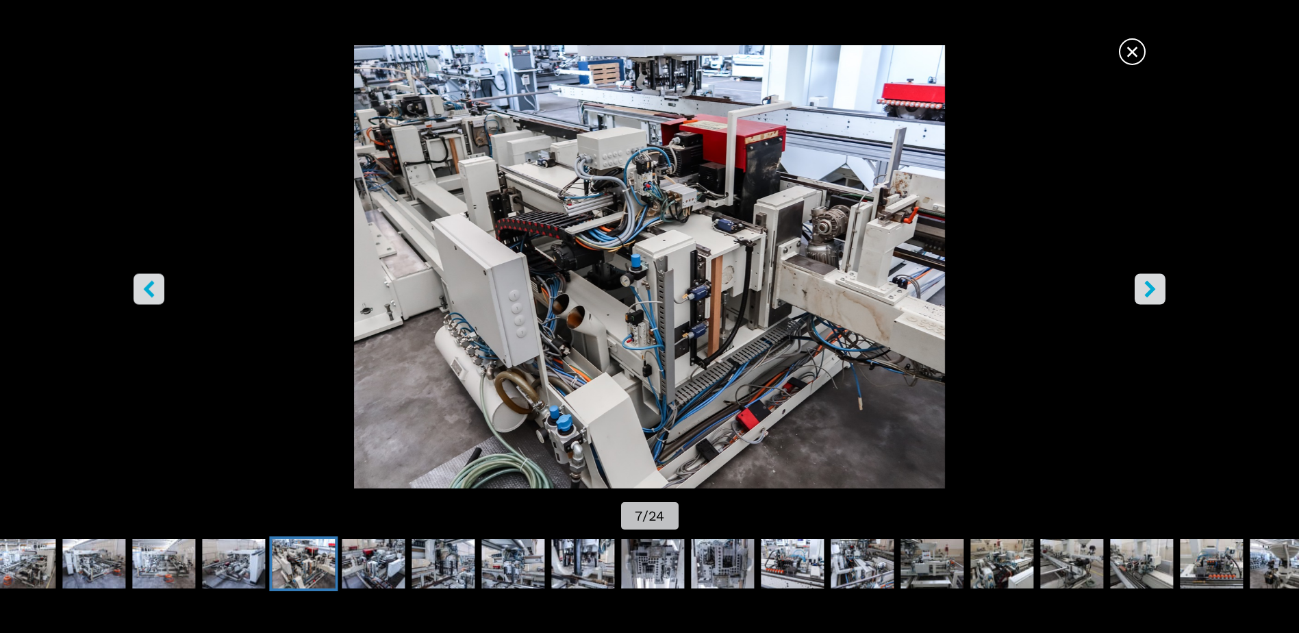
click at [1147, 290] on icon "right-button" at bounding box center [1150, 289] width 17 height 17
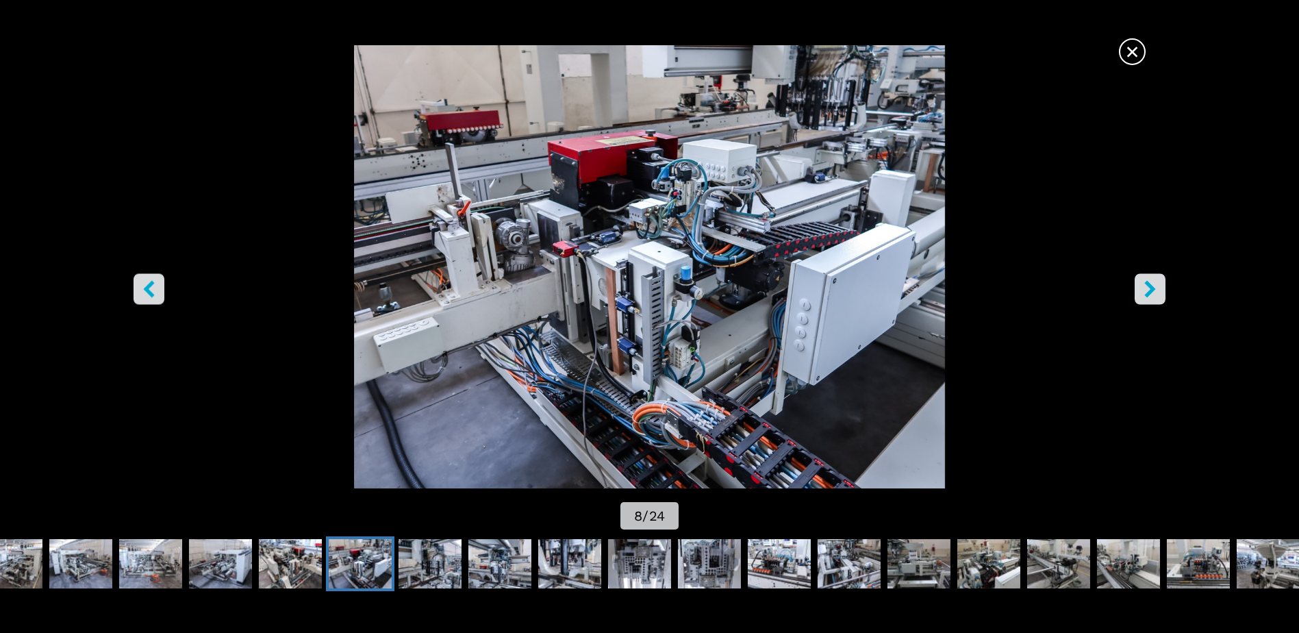
click at [1147, 290] on icon "right-button" at bounding box center [1150, 289] width 17 height 17
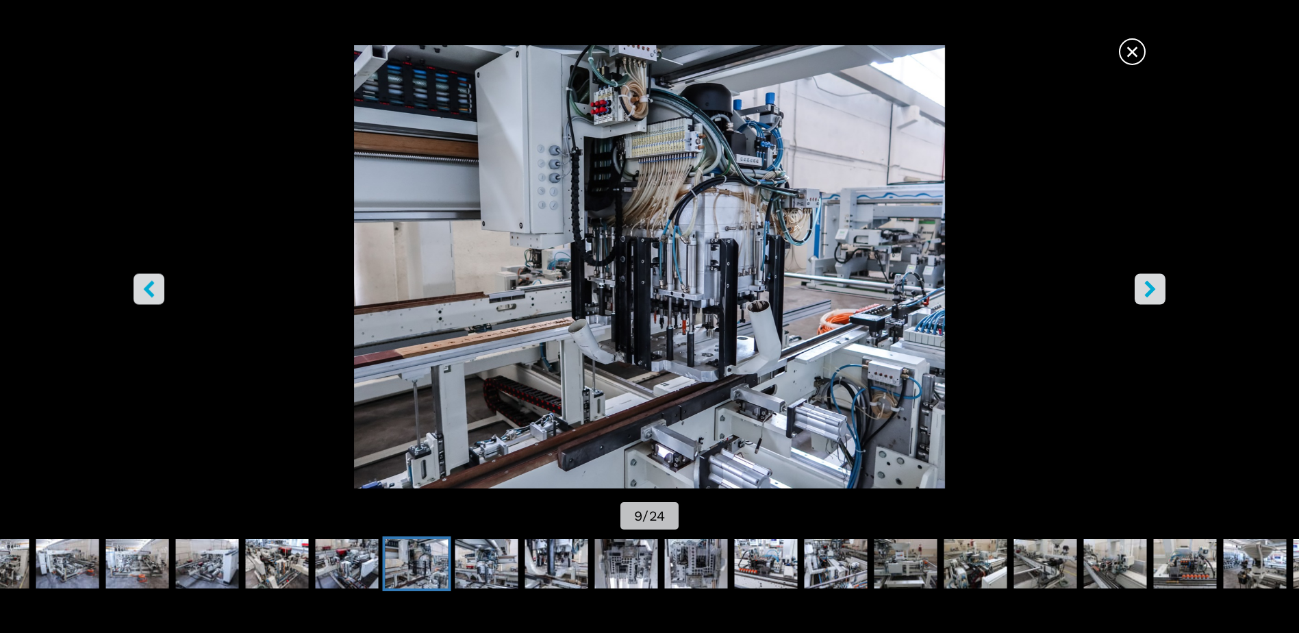
click at [1147, 290] on icon "right-button" at bounding box center [1150, 289] width 17 height 17
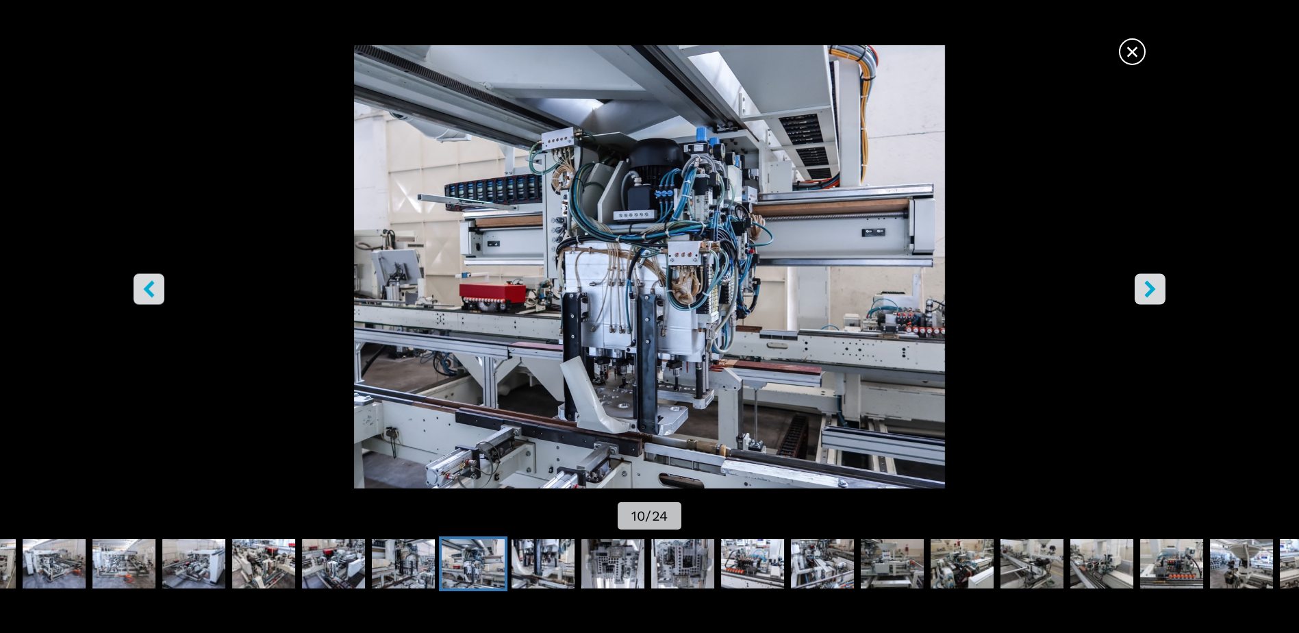
click at [1147, 290] on icon "right-button" at bounding box center [1150, 289] width 17 height 17
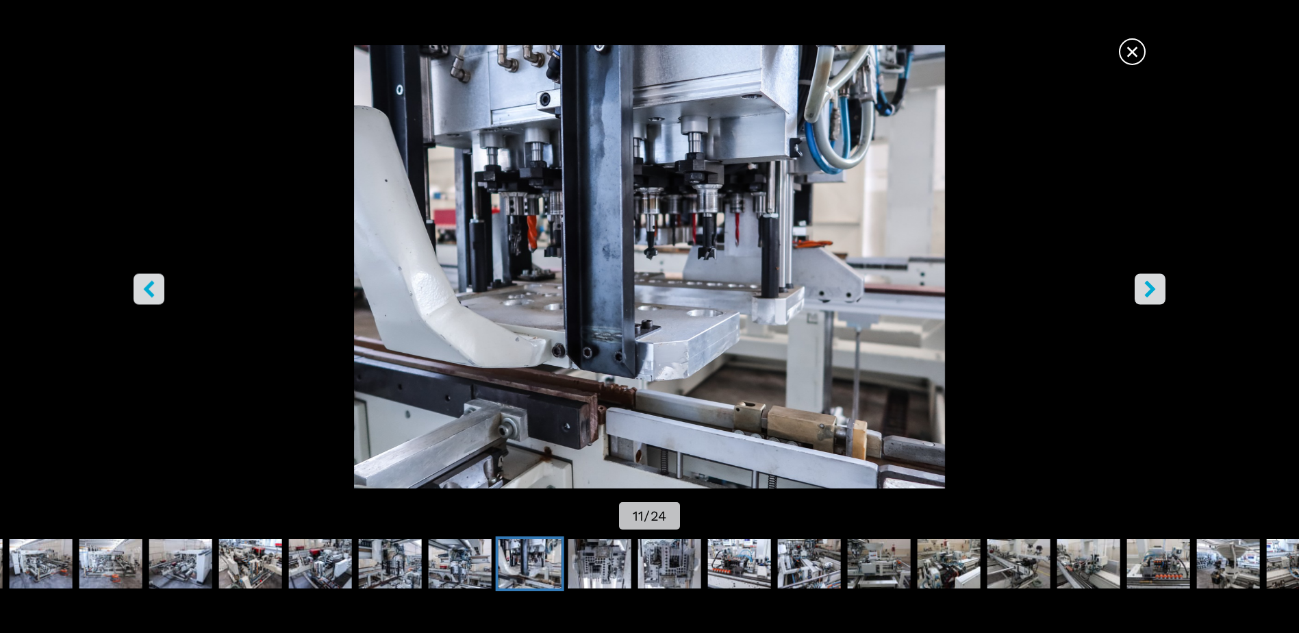
click at [1147, 290] on icon "right-button" at bounding box center [1150, 289] width 17 height 17
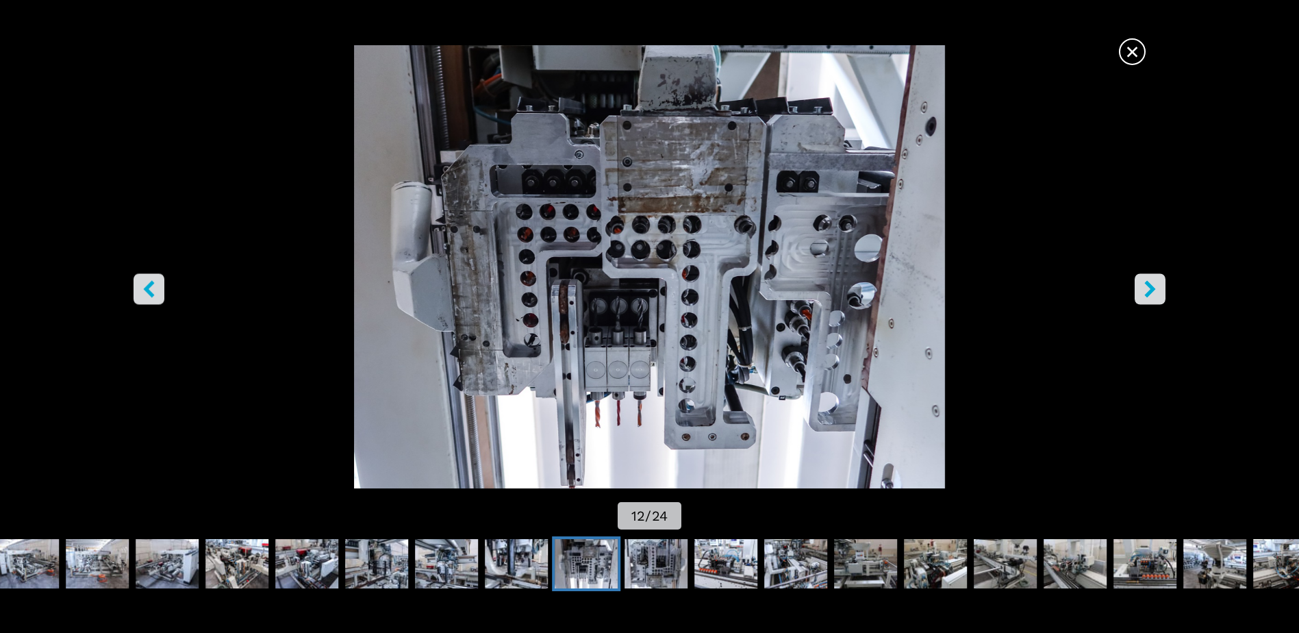
click at [1147, 290] on icon "right-button" at bounding box center [1150, 289] width 17 height 17
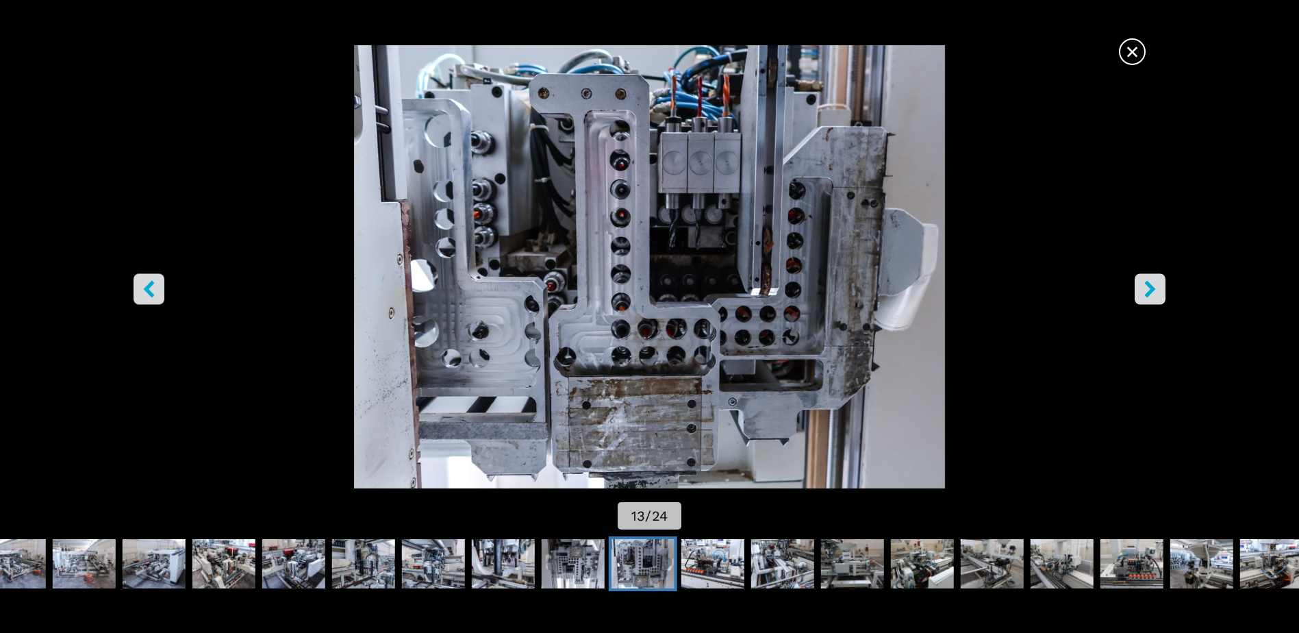
click at [1147, 290] on icon "right-button" at bounding box center [1150, 289] width 17 height 17
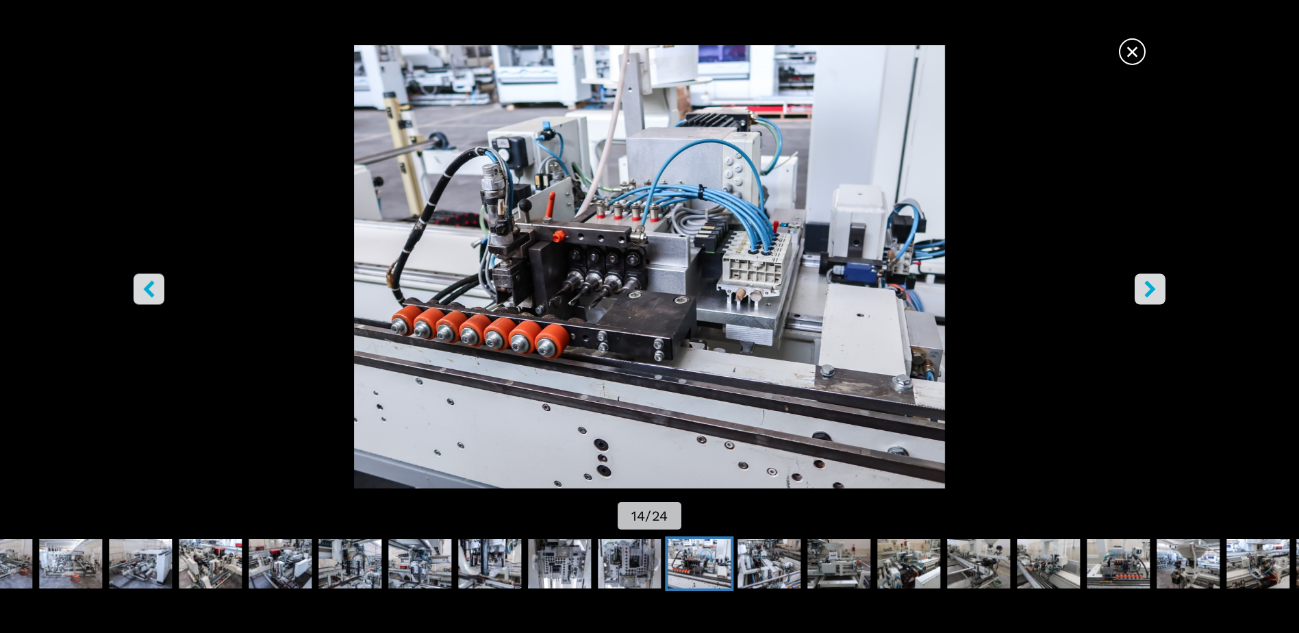
click at [1147, 290] on icon "right-button" at bounding box center [1150, 289] width 17 height 17
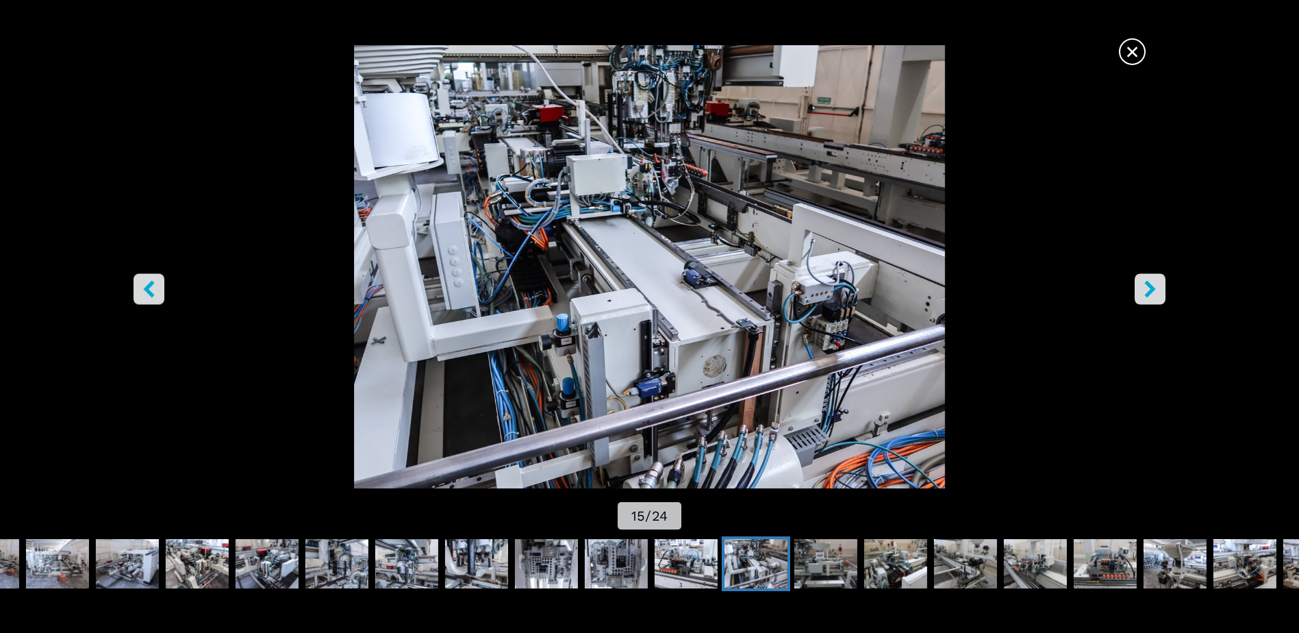
click at [1147, 290] on icon "right-button" at bounding box center [1150, 289] width 17 height 17
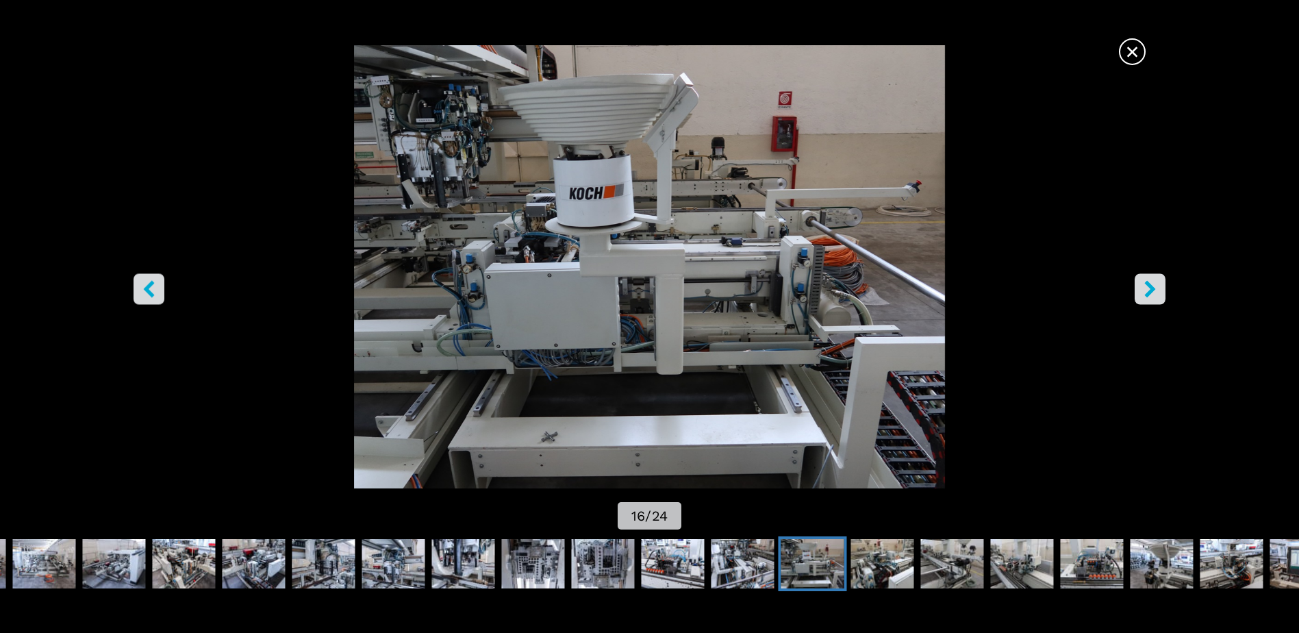
click at [1147, 290] on icon "right-button" at bounding box center [1150, 289] width 17 height 17
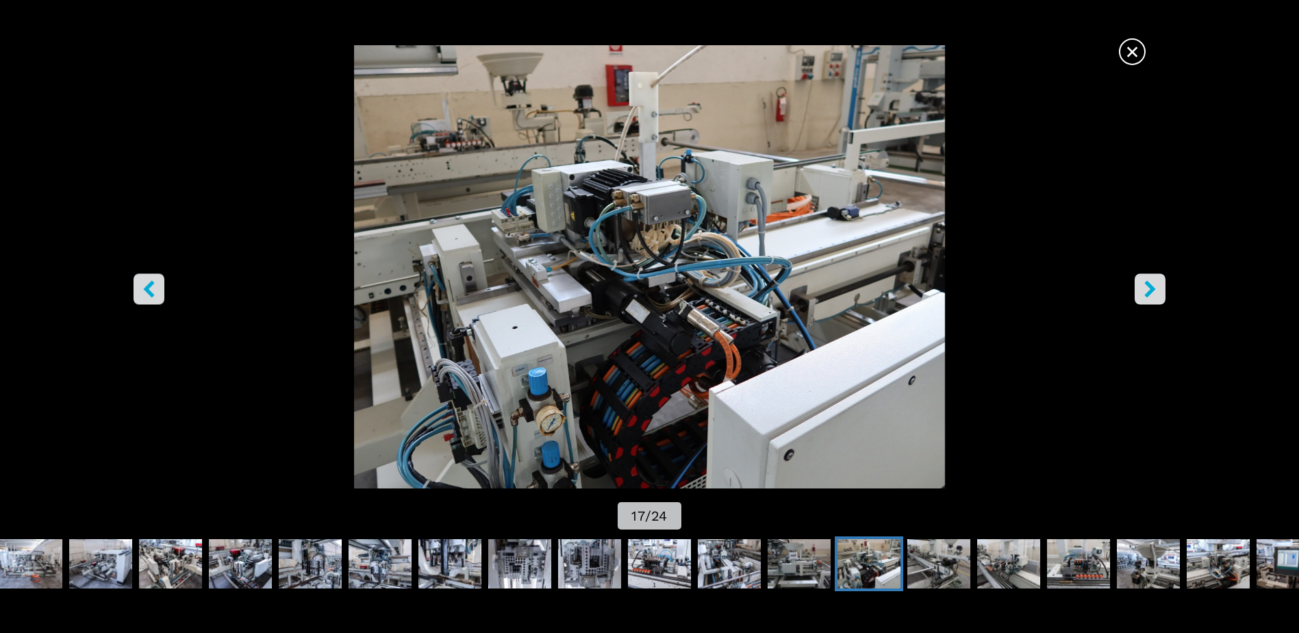
click at [1147, 290] on icon "right-button" at bounding box center [1150, 289] width 17 height 17
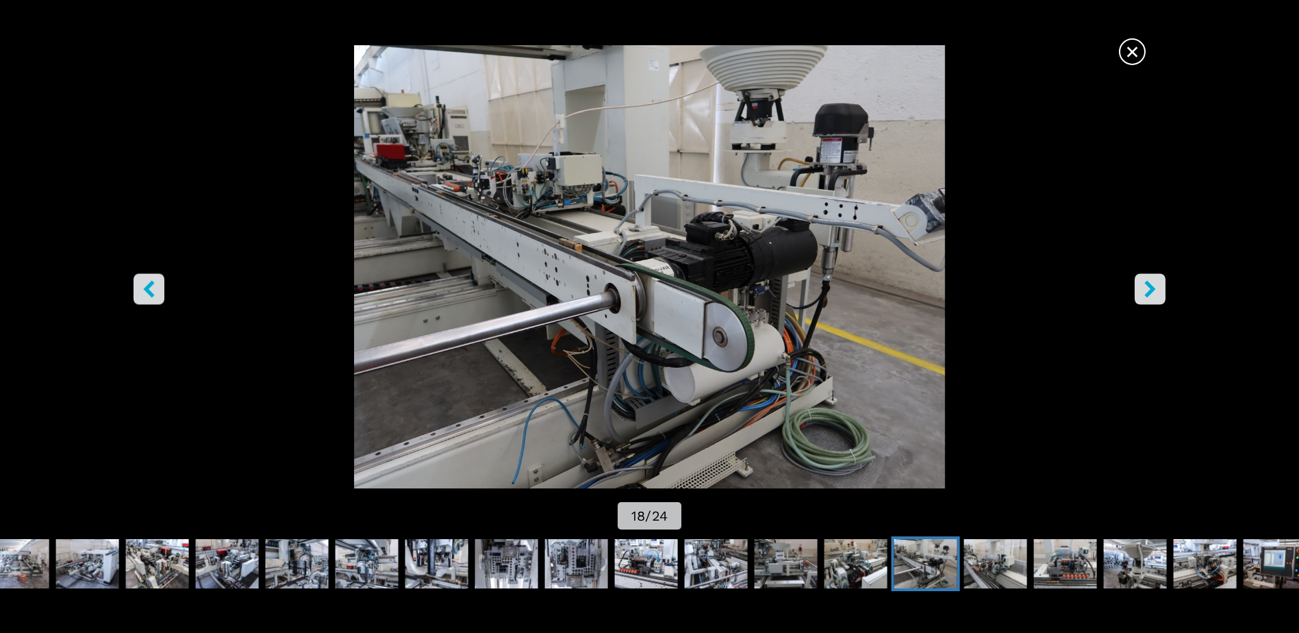
click at [1147, 290] on icon "right-button" at bounding box center [1150, 289] width 17 height 17
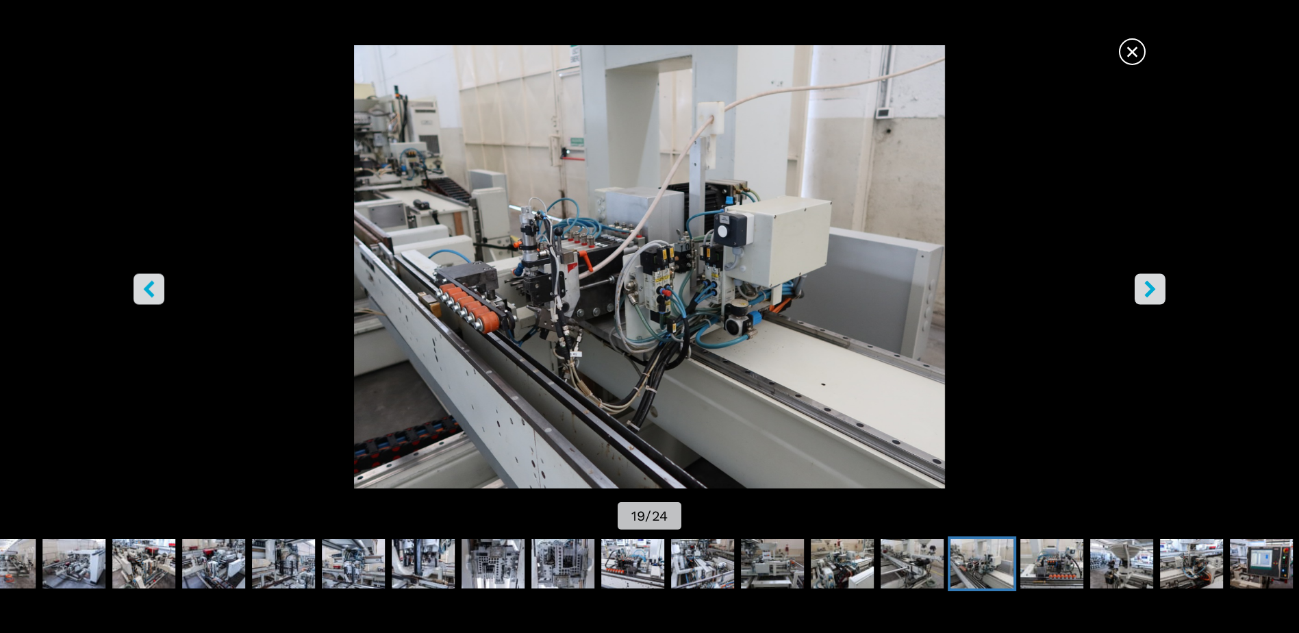
click at [1147, 290] on icon "right-button" at bounding box center [1150, 289] width 17 height 17
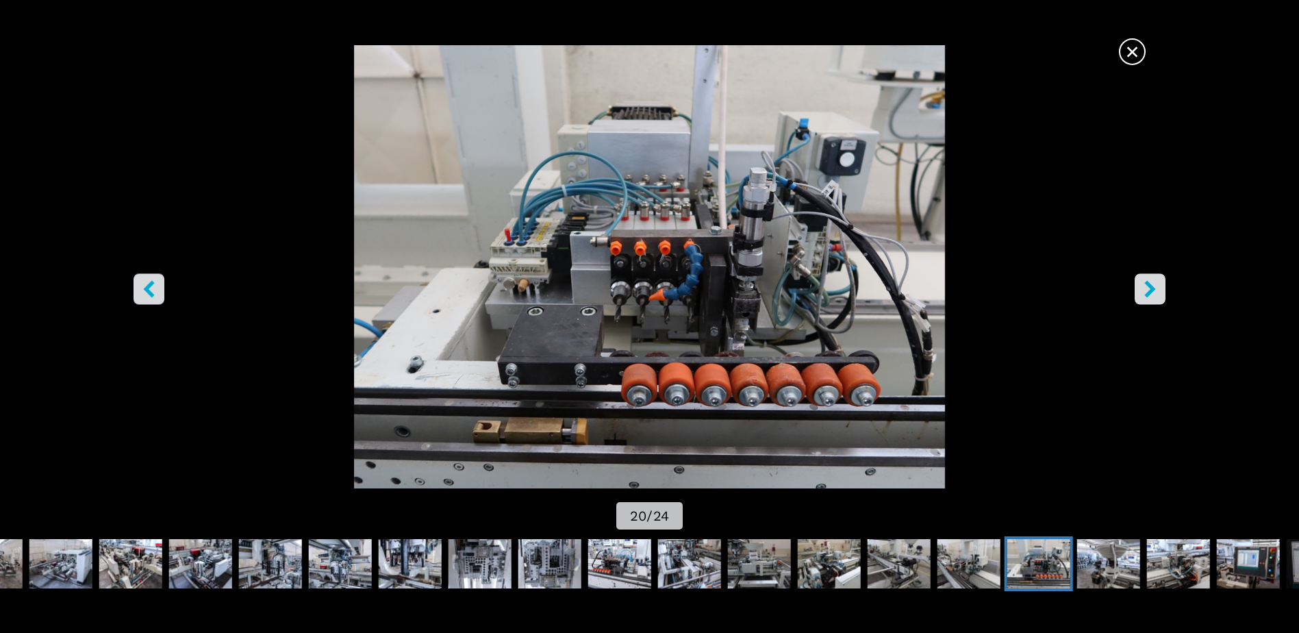
click at [1147, 290] on icon "right-button" at bounding box center [1150, 289] width 17 height 17
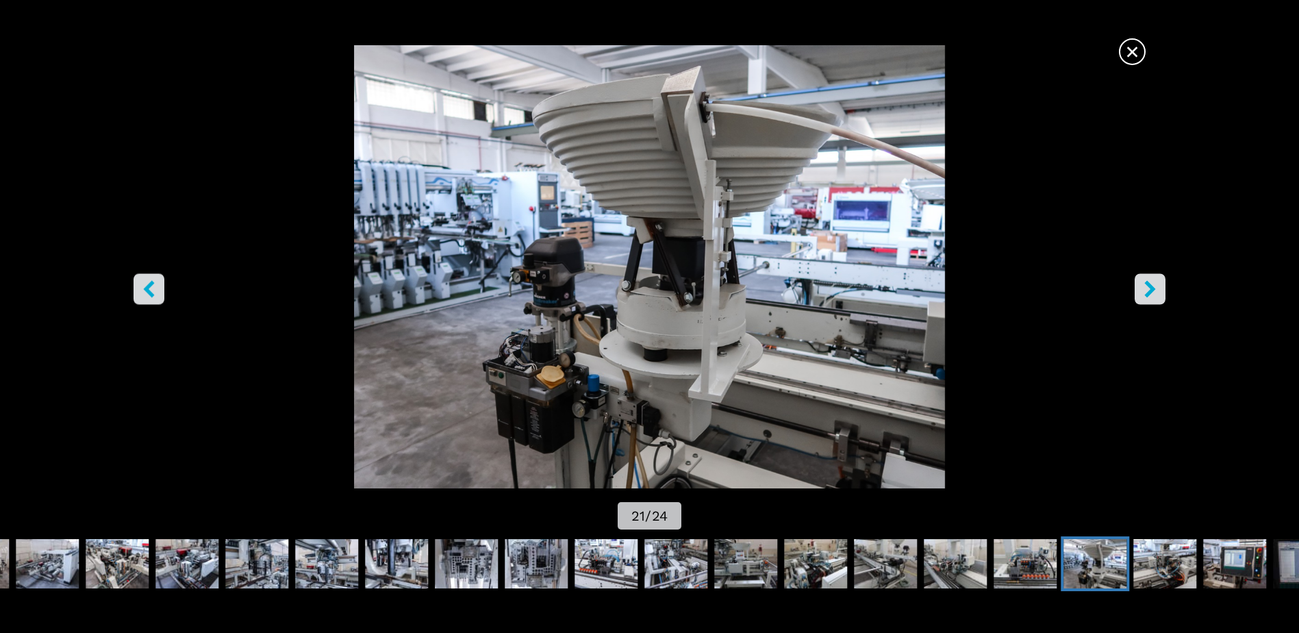
click at [1147, 290] on icon "right-button" at bounding box center [1150, 289] width 17 height 17
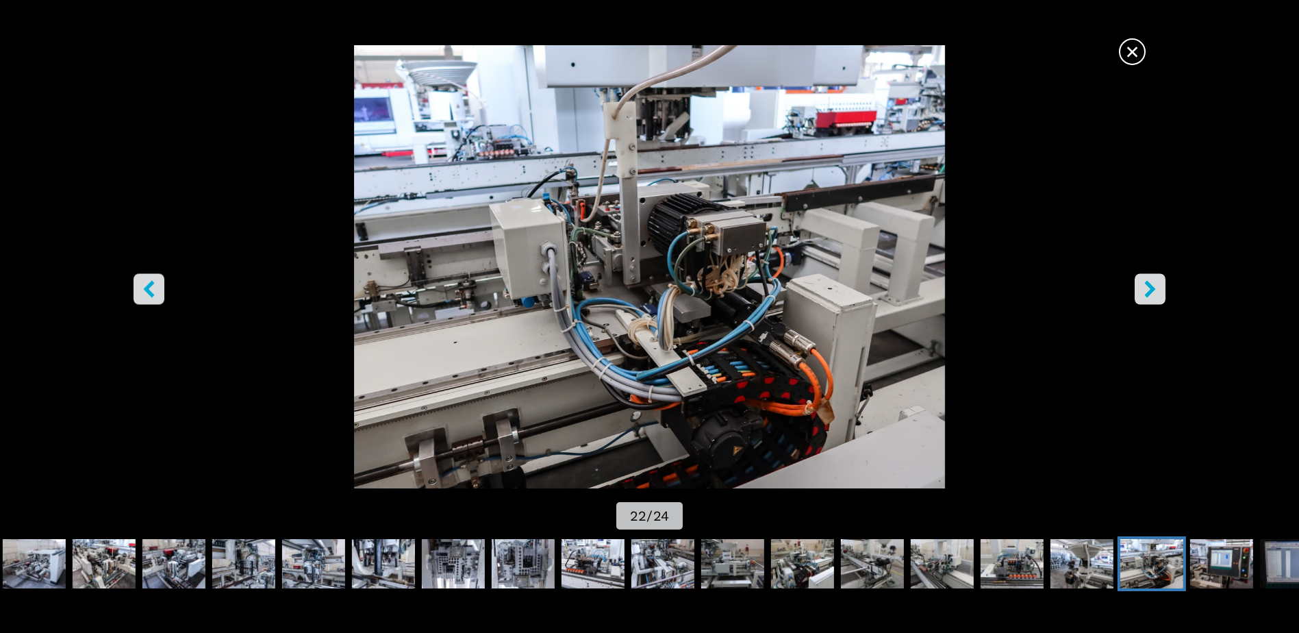
click at [1147, 290] on icon "right-button" at bounding box center [1150, 289] width 17 height 17
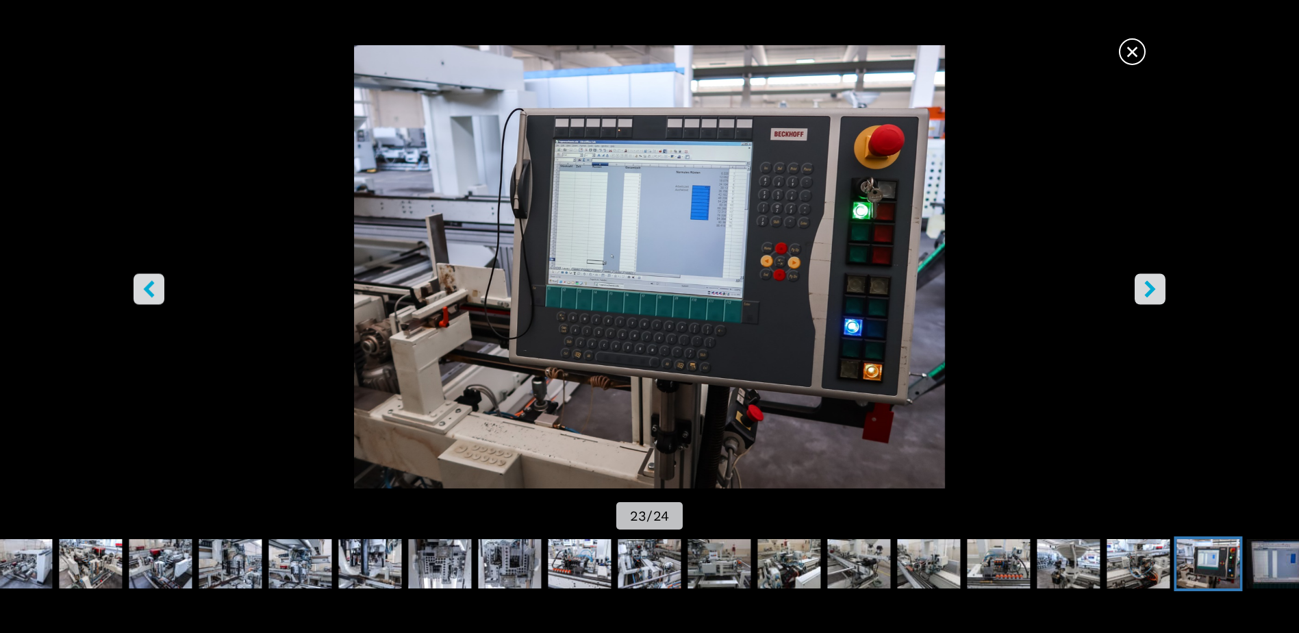
click at [1147, 290] on icon "right-button" at bounding box center [1150, 289] width 17 height 17
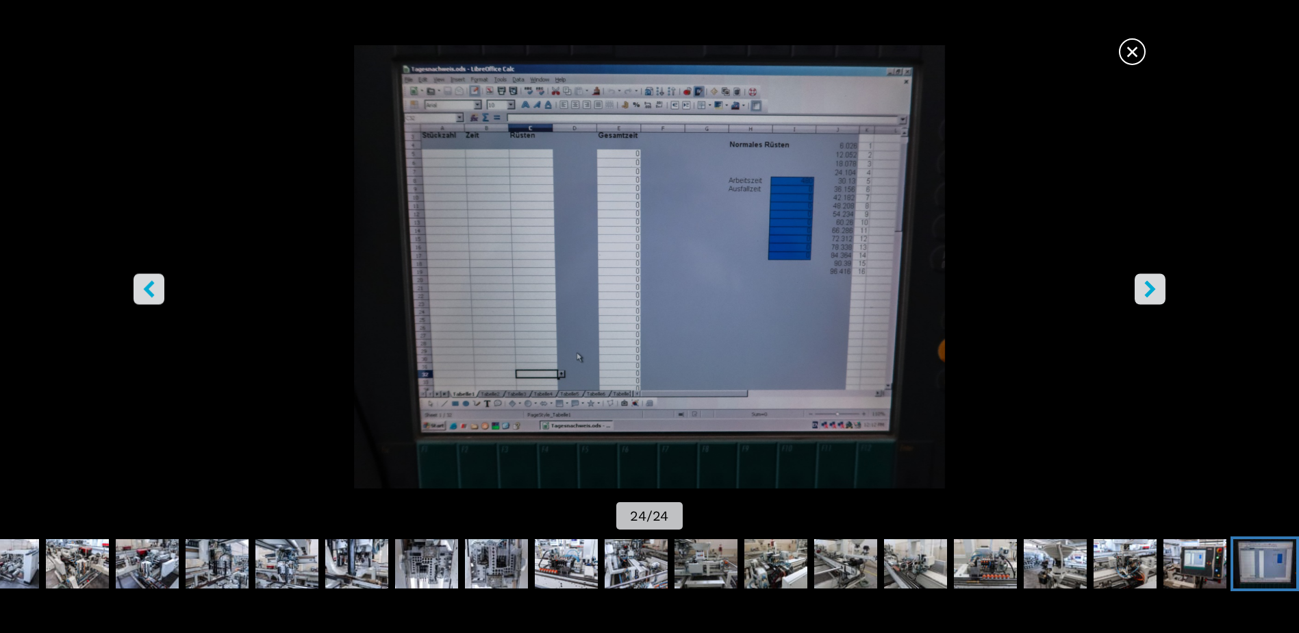
click at [1147, 290] on icon "right-button" at bounding box center [1150, 289] width 17 height 17
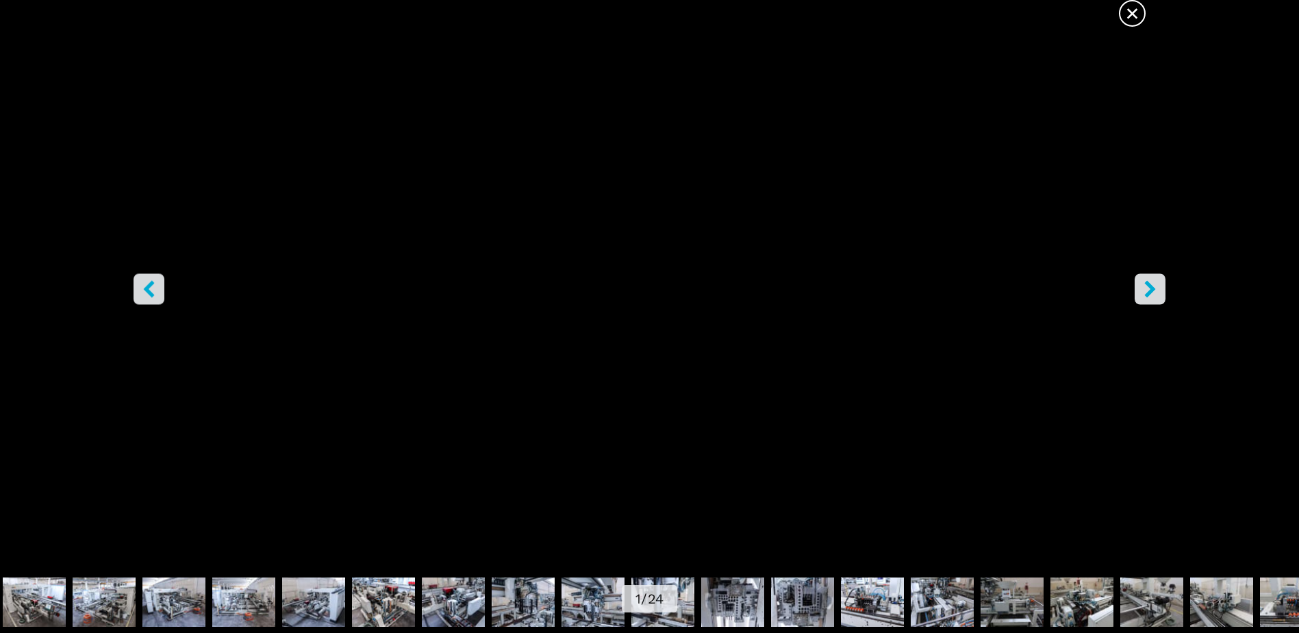
click at [1147, 290] on icon "right-button" at bounding box center [1150, 289] width 17 height 17
